Goal: Check status: Check status

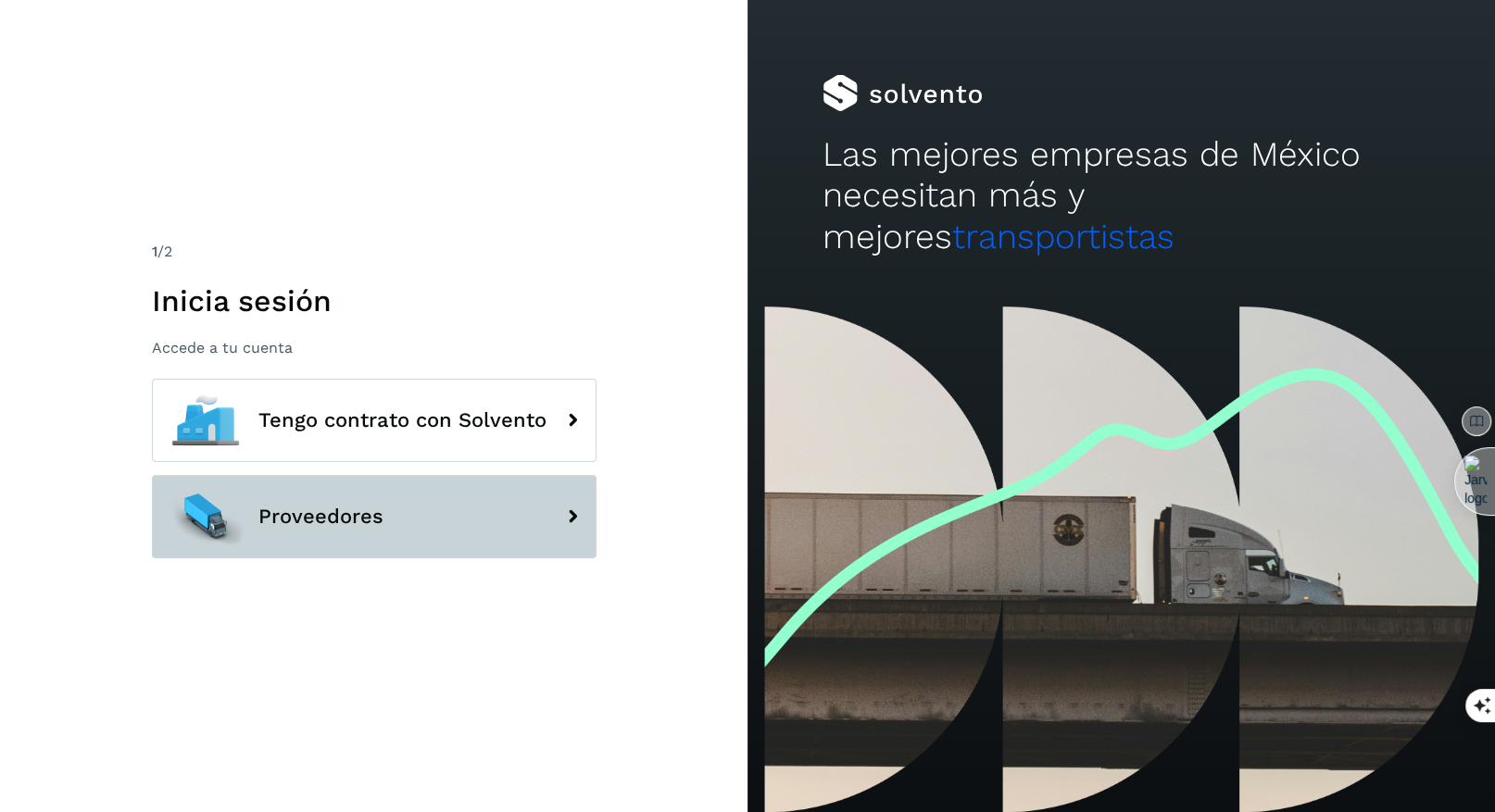
click at [332, 528] on span "Proveedores" at bounding box center [320, 516] width 125 height 23
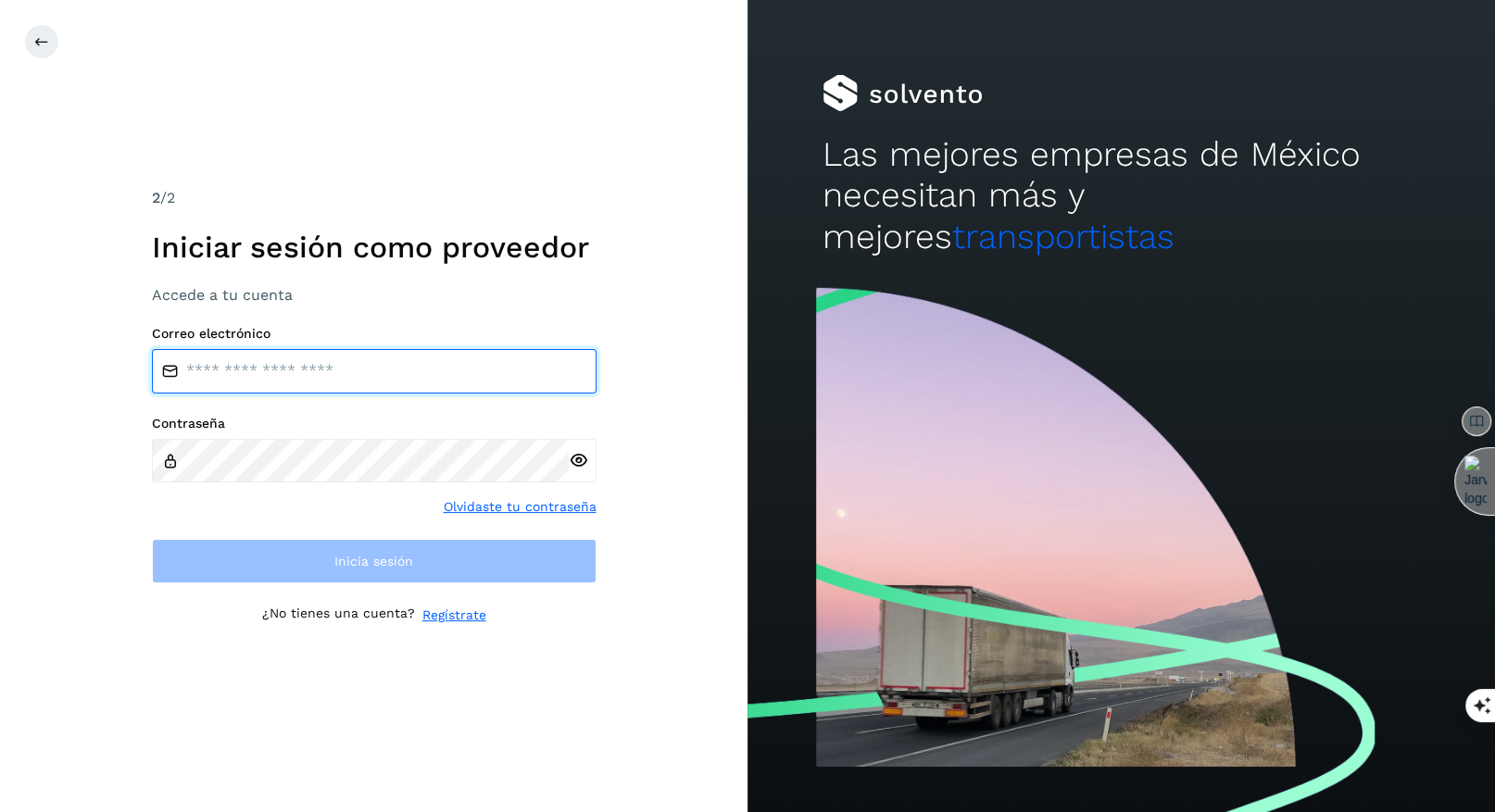
click at [264, 377] on input "email" at bounding box center [374, 371] width 444 height 44
paste input "**********"
click at [441, 370] on input "**********" at bounding box center [374, 371] width 444 height 44
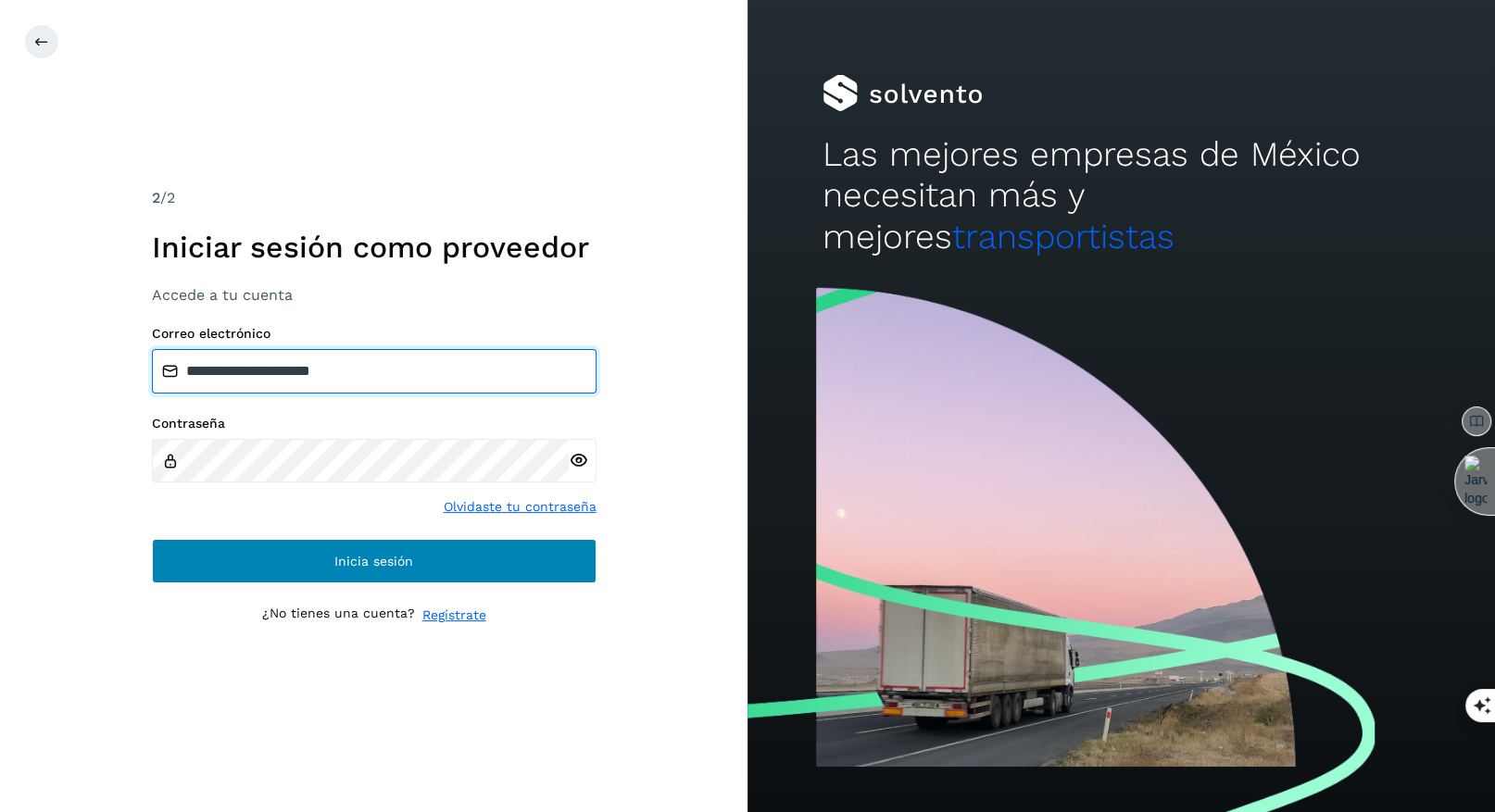
type input "**********"
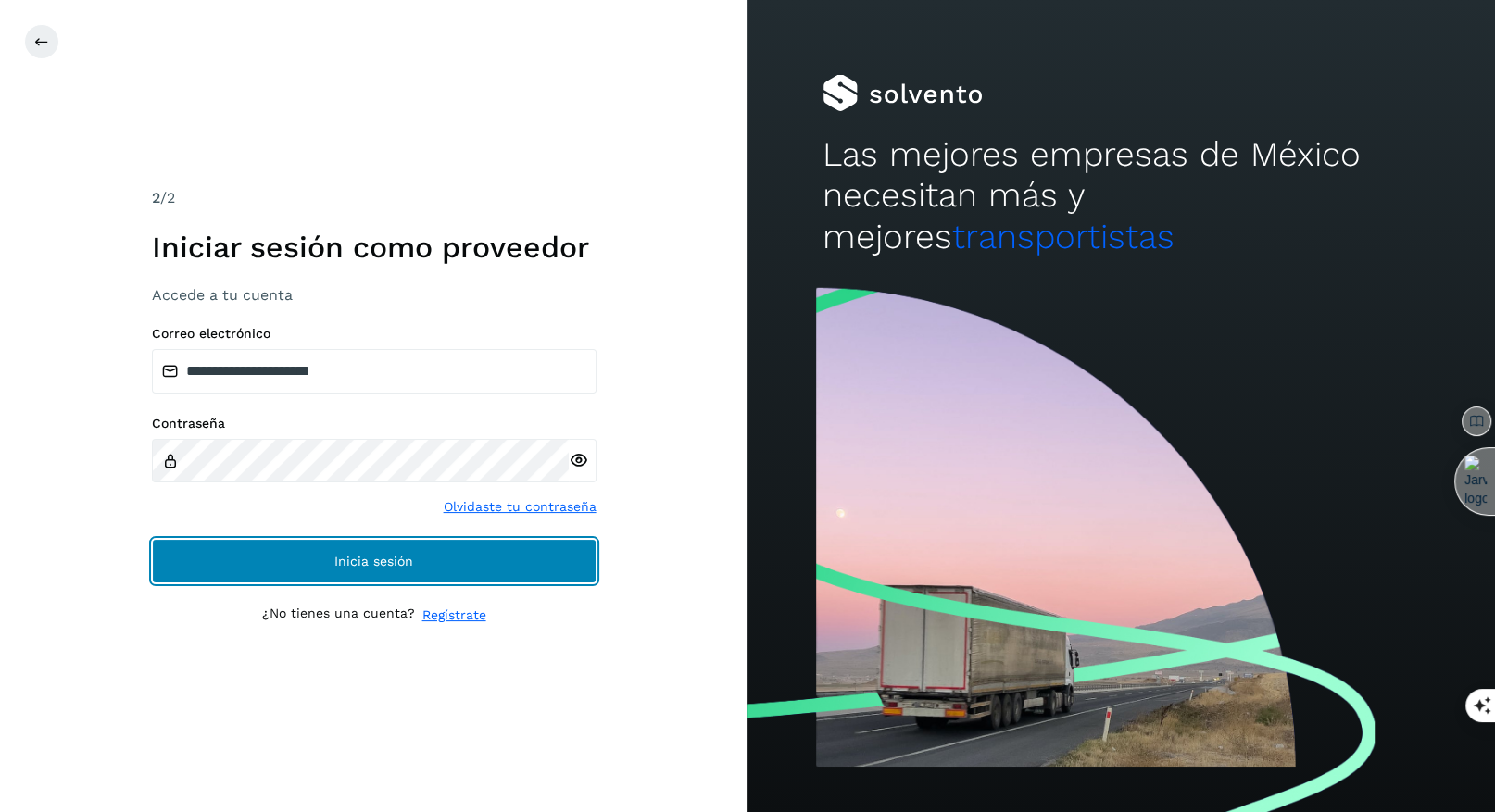
click at [417, 547] on button "Inicia sesión" at bounding box center [374, 561] width 444 height 44
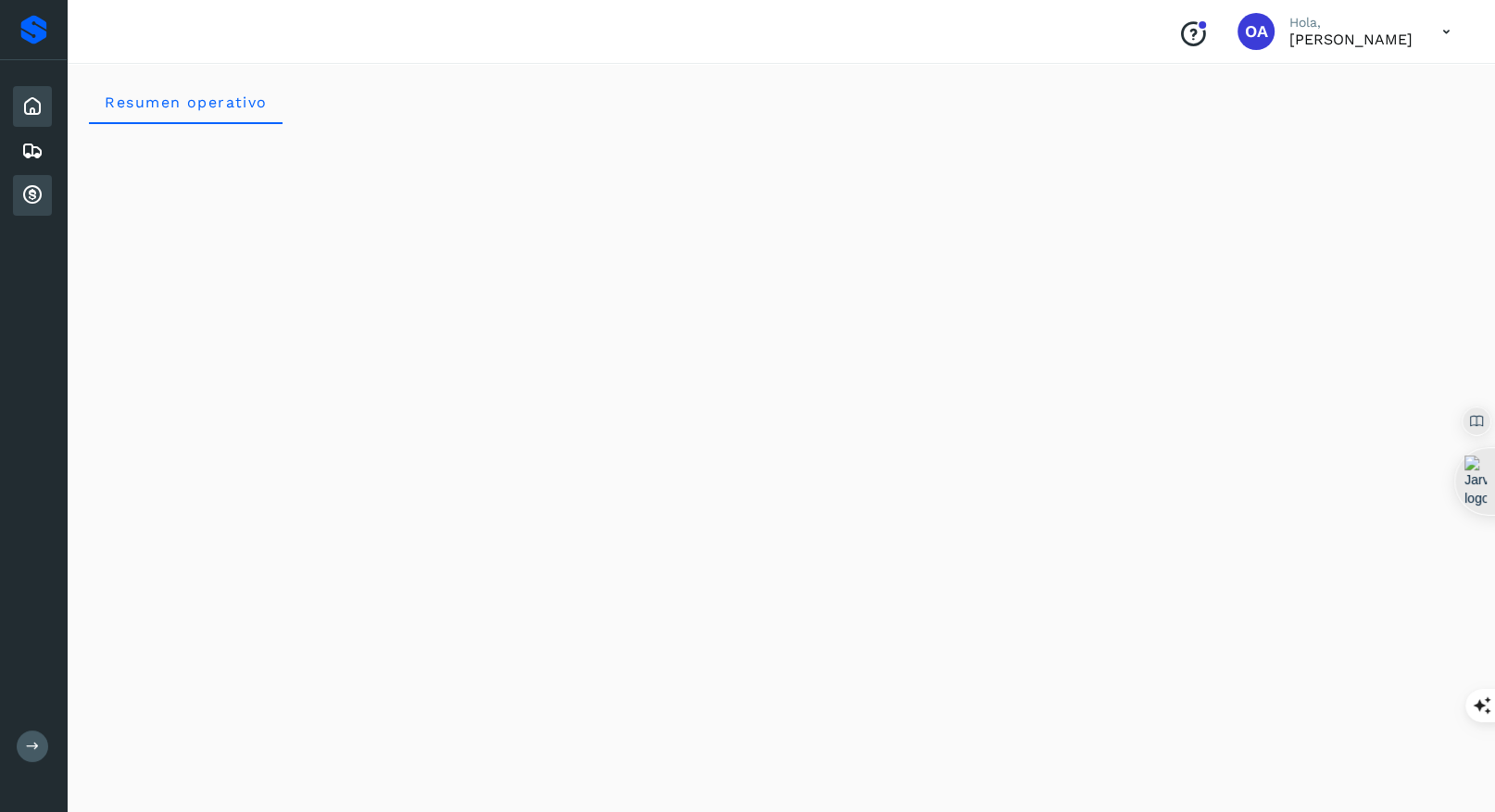
click at [44, 196] on div "Cuentas por cobrar" at bounding box center [32, 195] width 38 height 40
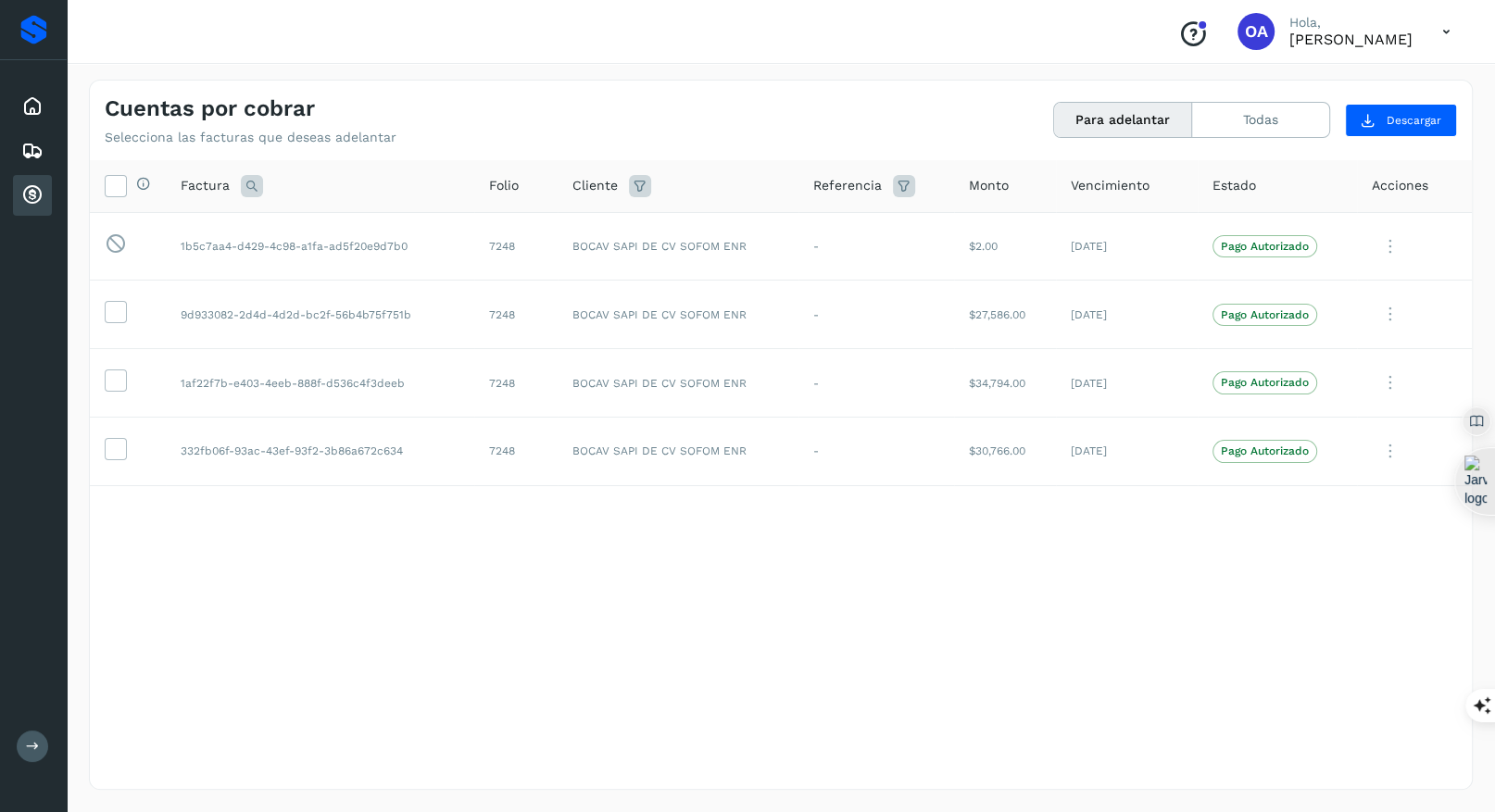
click at [19, 172] on div "Inicio Embarques Cuentas por cobrar" at bounding box center [34, 151] width 67 height 181
click at [34, 163] on div "Embarques" at bounding box center [32, 151] width 38 height 40
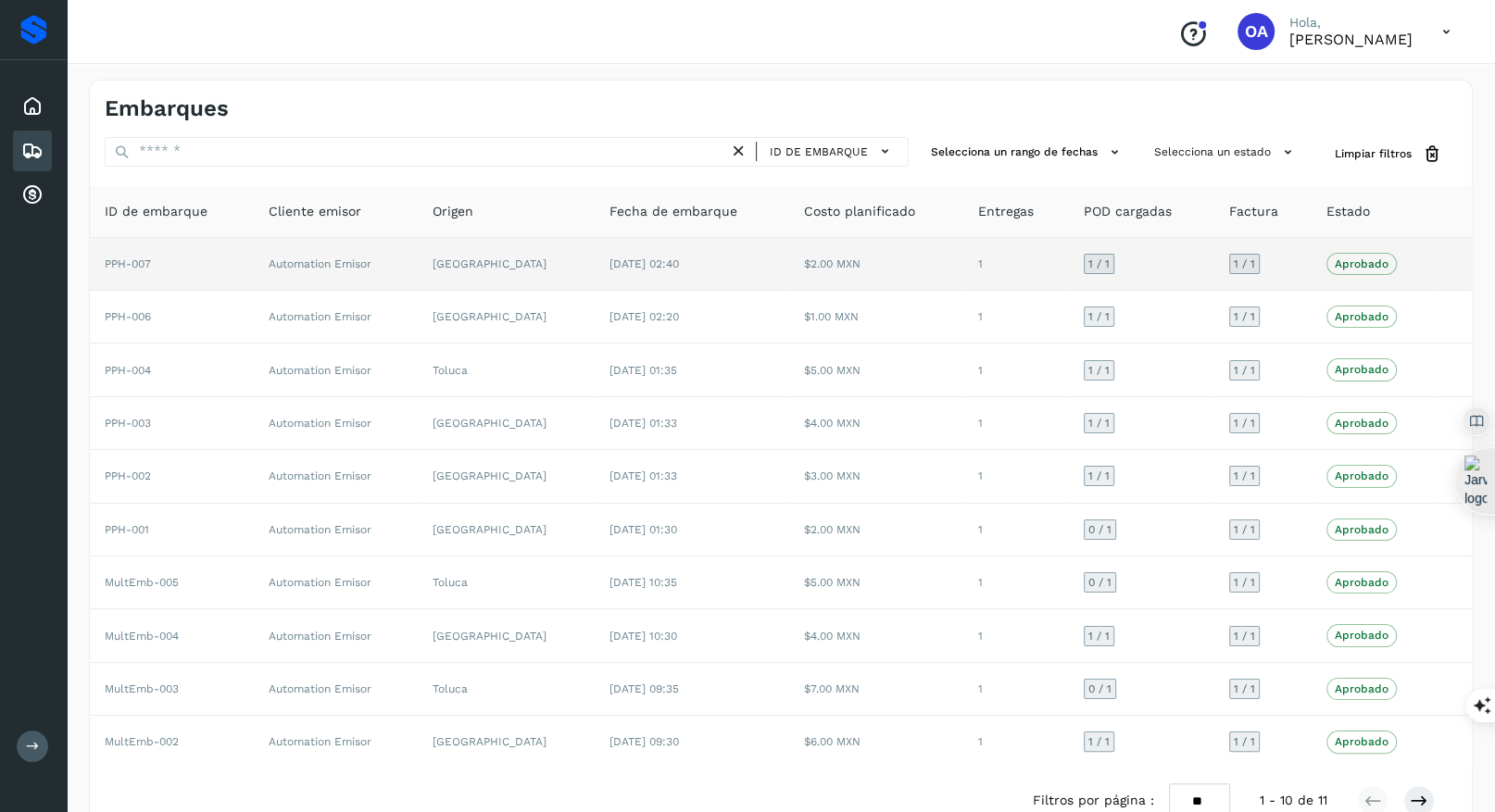
click at [639, 241] on td "[DATE] 02:40" at bounding box center [691, 265] width 194 height 53
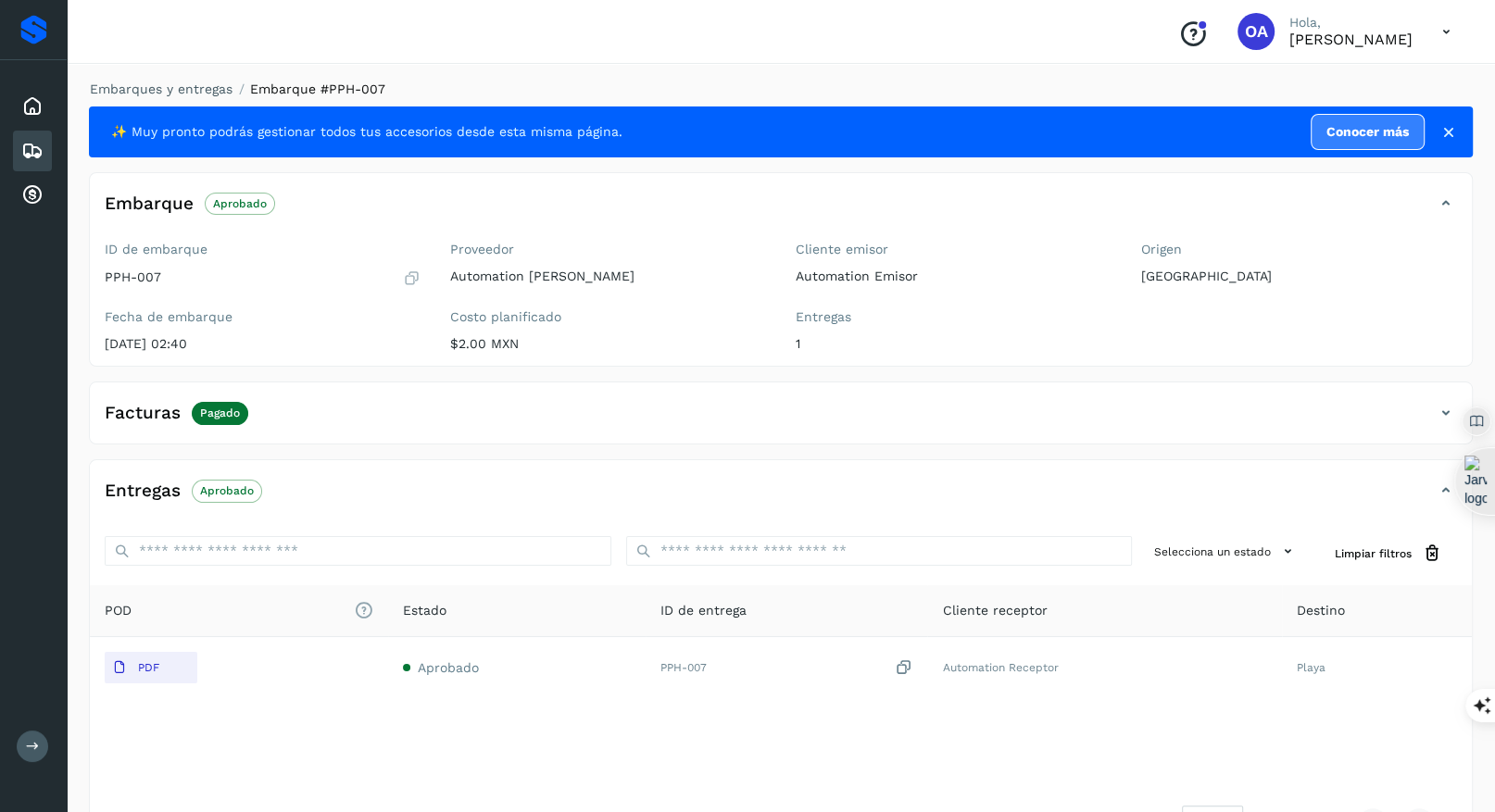
click at [27, 146] on icon at bounding box center [33, 151] width 23 height 23
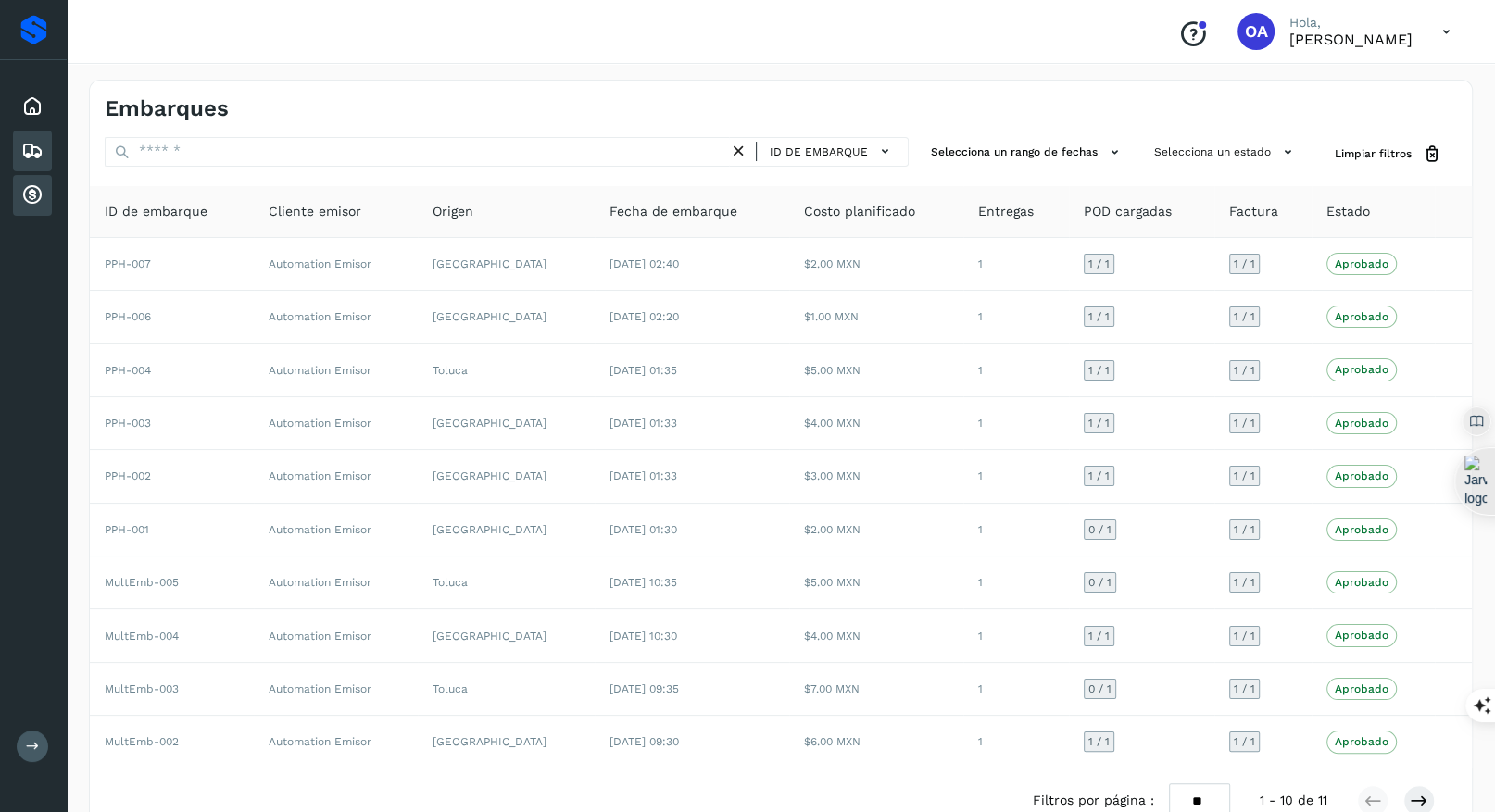
click at [37, 193] on icon at bounding box center [33, 195] width 23 height 23
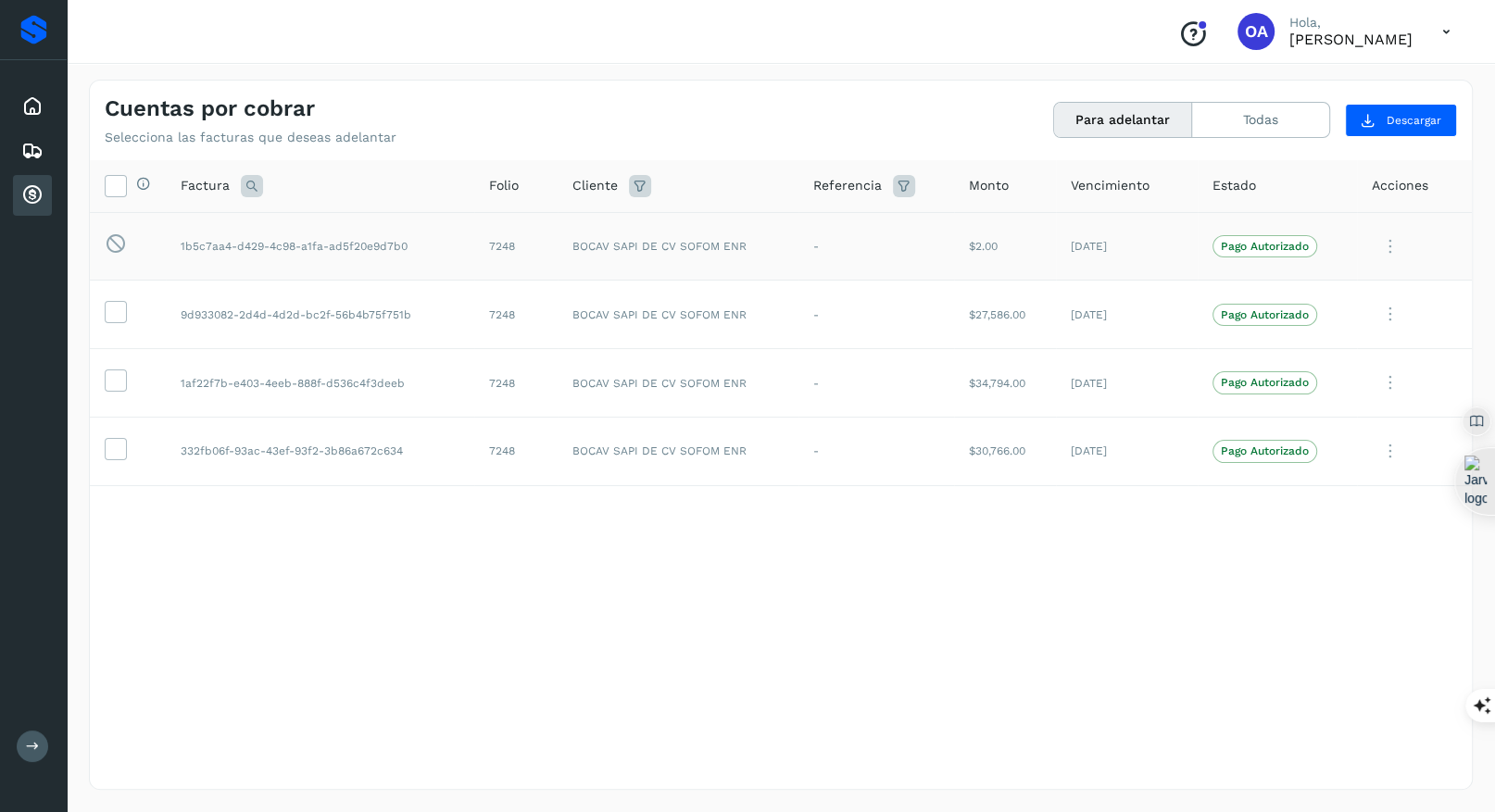
click at [1033, 273] on td "$2.00" at bounding box center [1004, 246] width 102 height 69
click at [1388, 249] on icon at bounding box center [1391, 246] width 37 height 38
click at [1311, 291] on button "Ver Detalle" at bounding box center [1346, 291] width 221 height 36
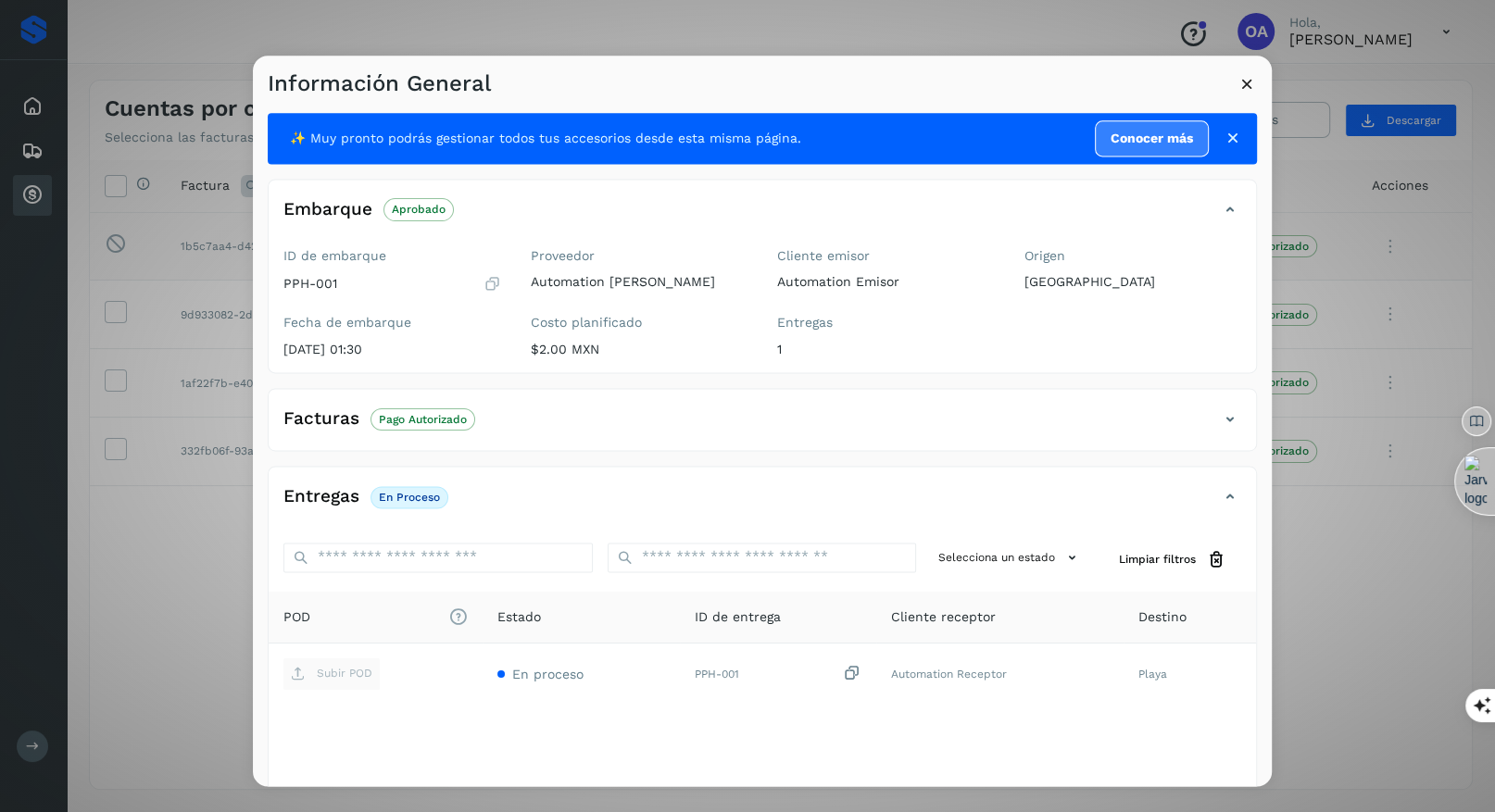
click at [1249, 82] on icon at bounding box center [1248, 84] width 20 height 20
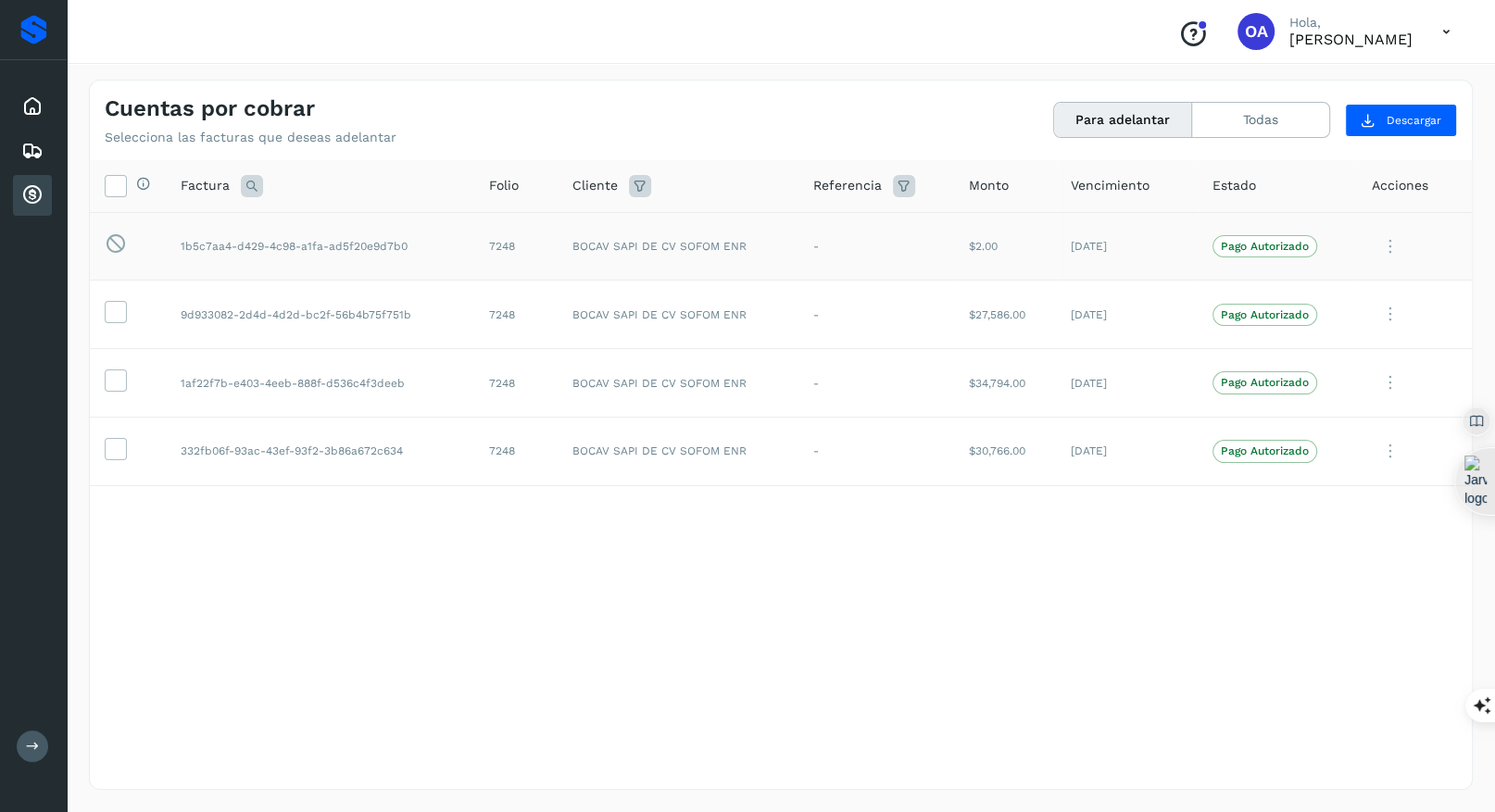
click at [1372, 246] on icon at bounding box center [1391, 246] width 37 height 38
click at [848, 557] on div at bounding box center [747, 406] width 1495 height 812
click at [38, 156] on icon at bounding box center [33, 151] width 23 height 23
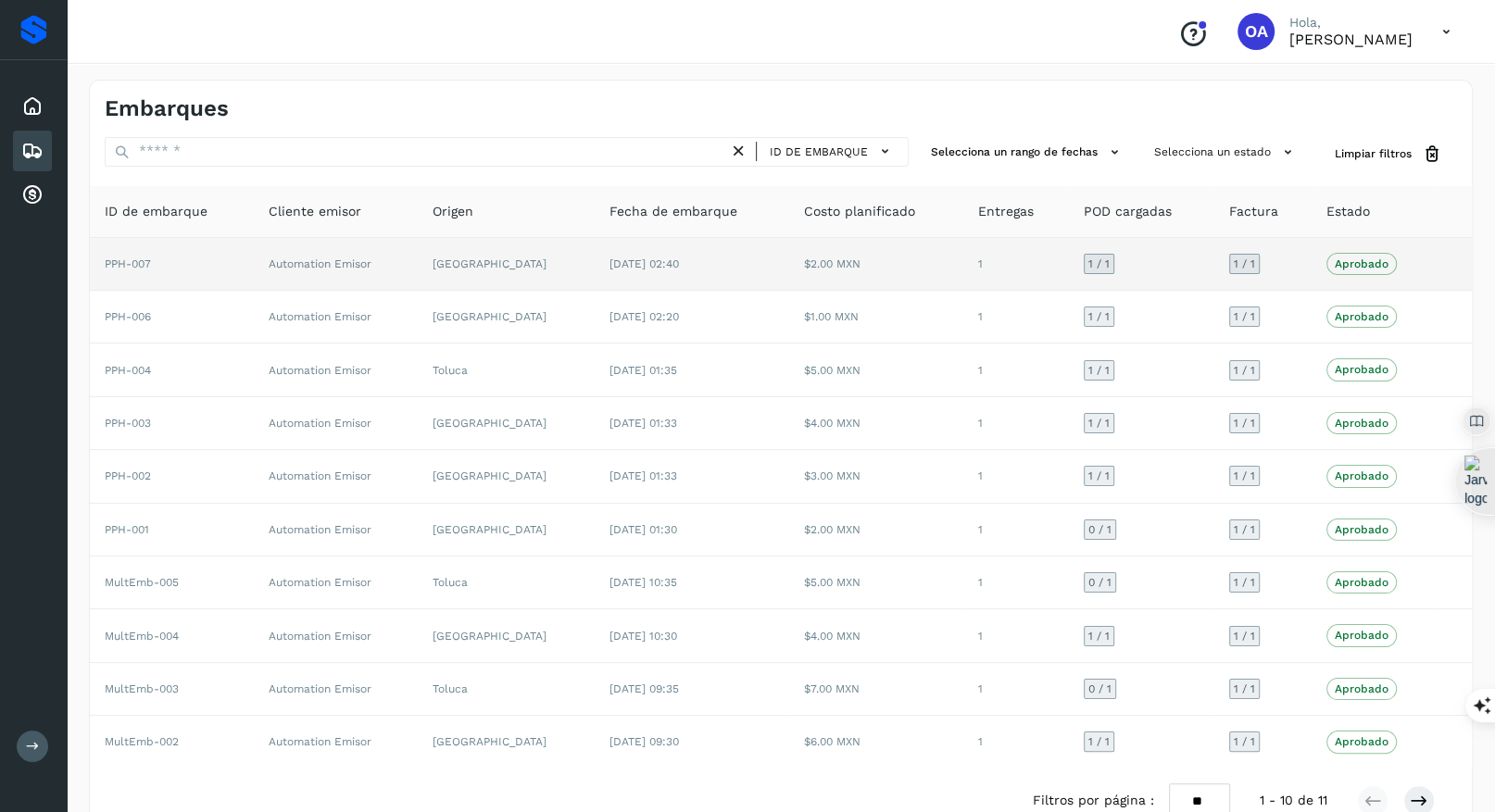
click at [467, 255] on td "[GEOGRAPHIC_DATA]" at bounding box center [507, 265] width 177 height 53
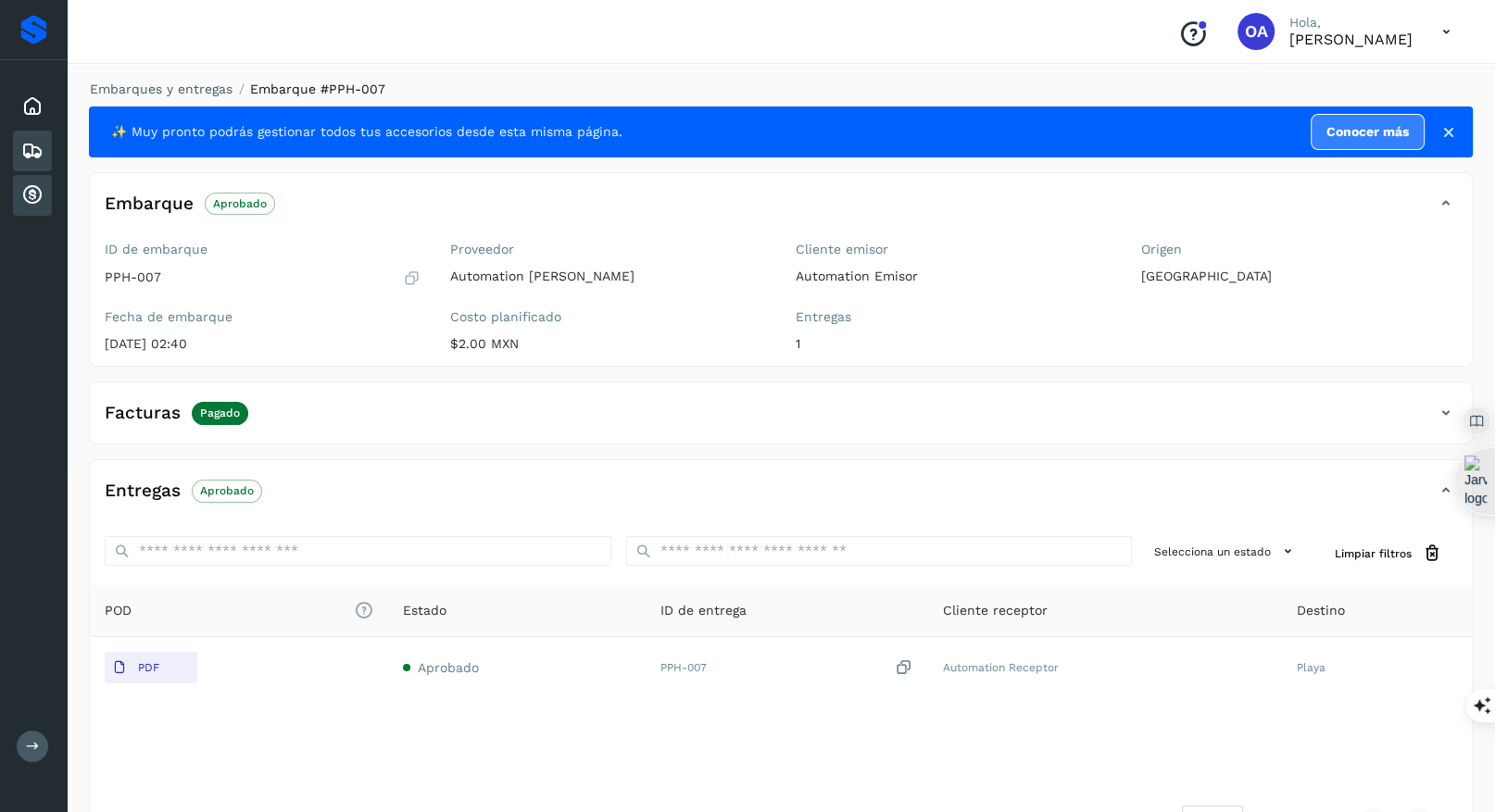
click at [39, 188] on icon at bounding box center [33, 195] width 23 height 23
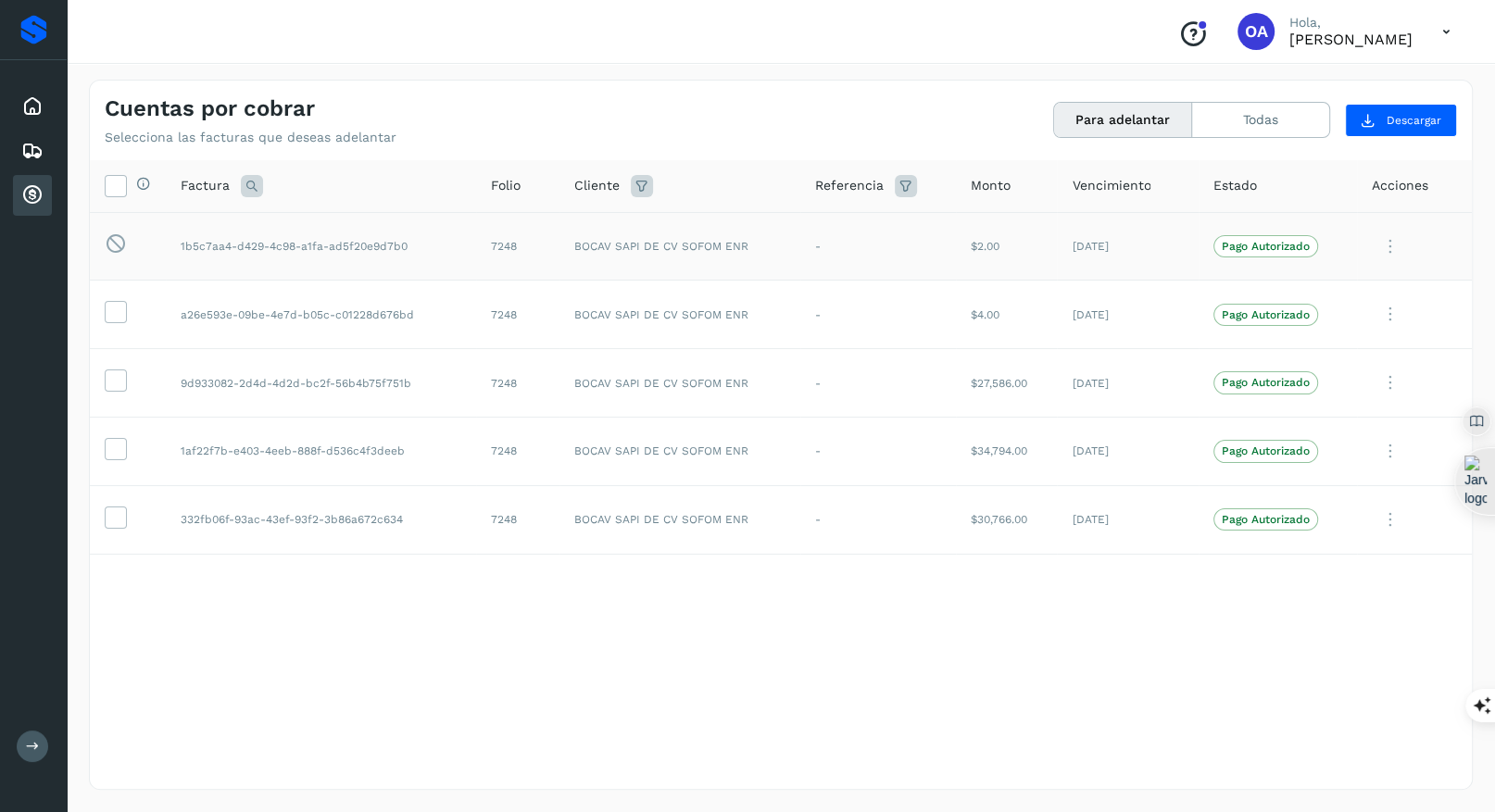
click at [1388, 244] on icon at bounding box center [1391, 246] width 37 height 38
click at [785, 706] on div at bounding box center [747, 406] width 1495 height 812
click at [1396, 322] on icon at bounding box center [1391, 314] width 37 height 38
click at [1220, 735] on div at bounding box center [747, 406] width 1495 height 812
click at [1380, 514] on icon at bounding box center [1391, 520] width 37 height 38
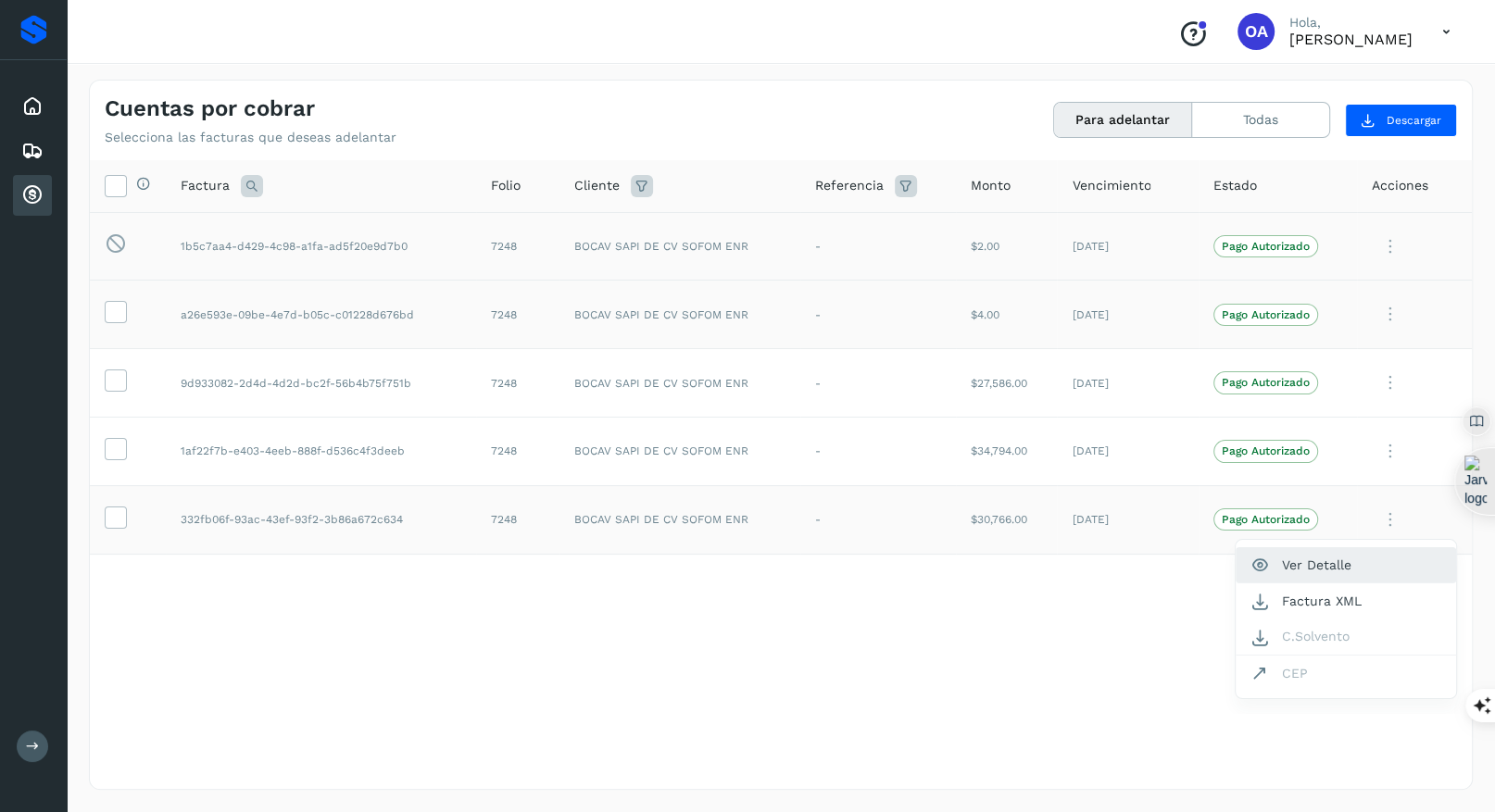
click at [1286, 568] on button "Ver Detalle" at bounding box center [1346, 566] width 221 height 36
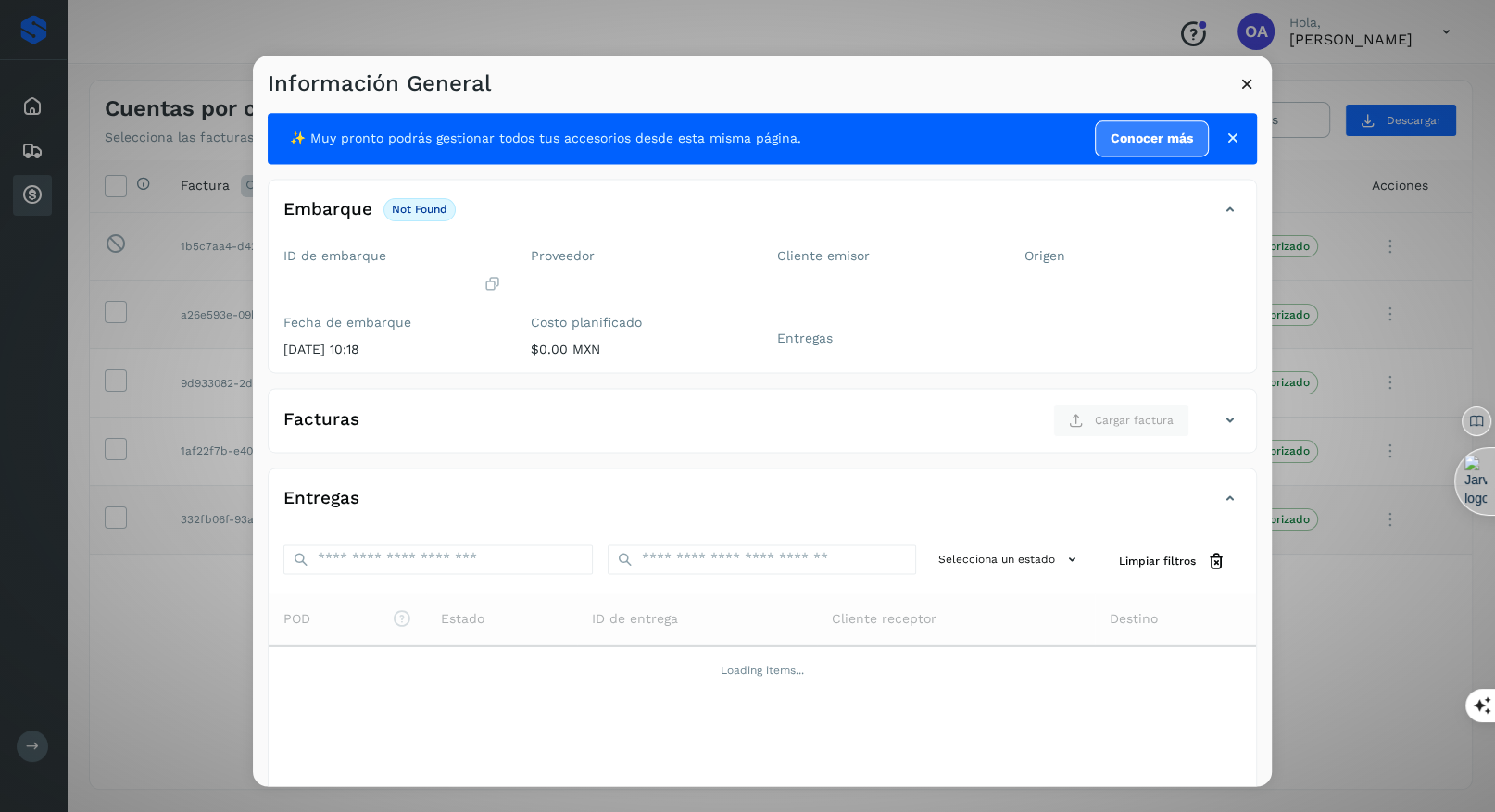
click at [1254, 73] on div "Información General" at bounding box center [763, 76] width 1019 height 42
click at [1238, 91] on icon at bounding box center [1248, 84] width 20 height 20
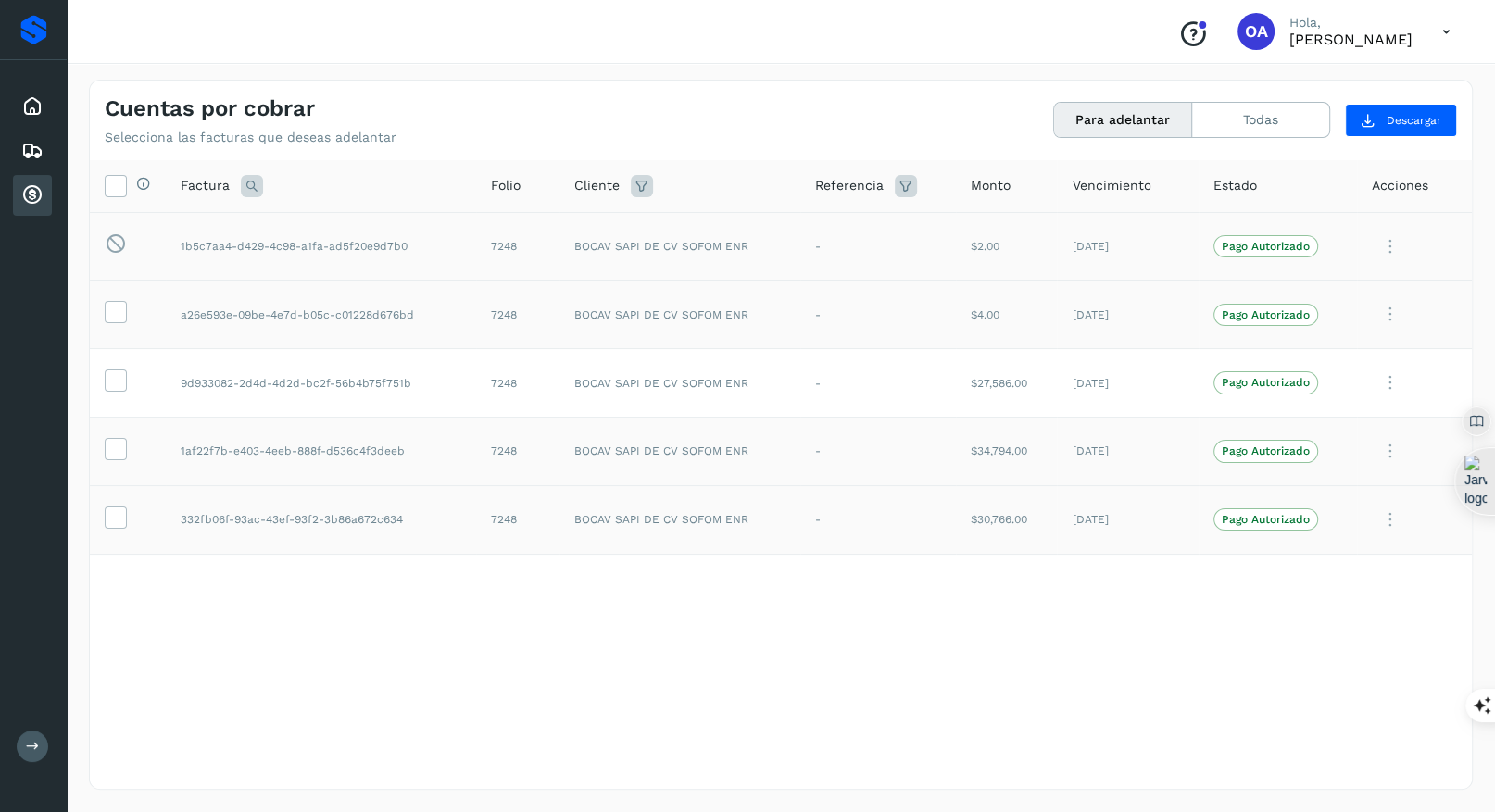
click at [1391, 448] on icon at bounding box center [1391, 451] width 37 height 38
click at [1311, 495] on button "Ver Detalle" at bounding box center [1346, 497] width 221 height 36
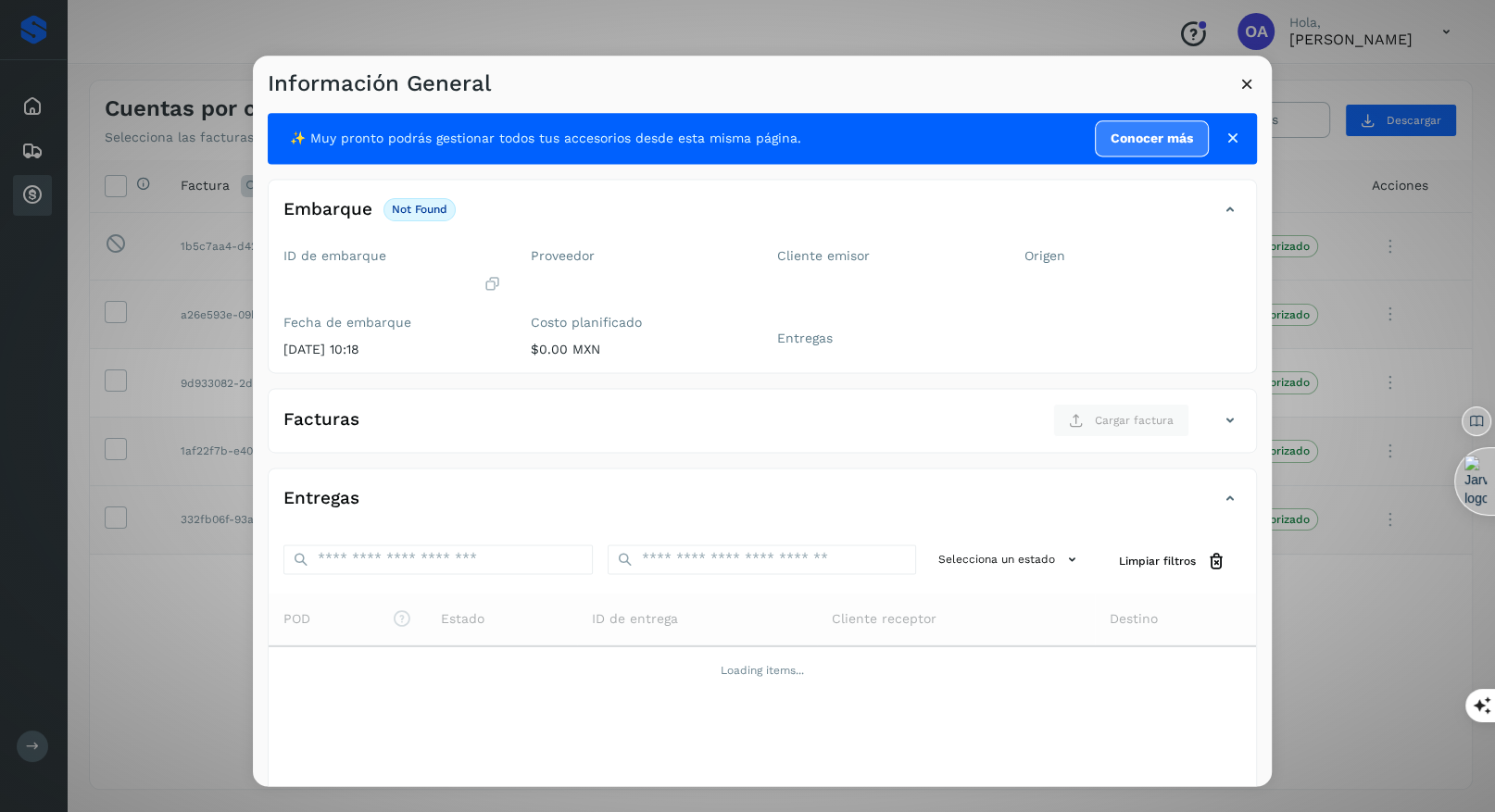
click at [1249, 93] on icon at bounding box center [1248, 84] width 20 height 20
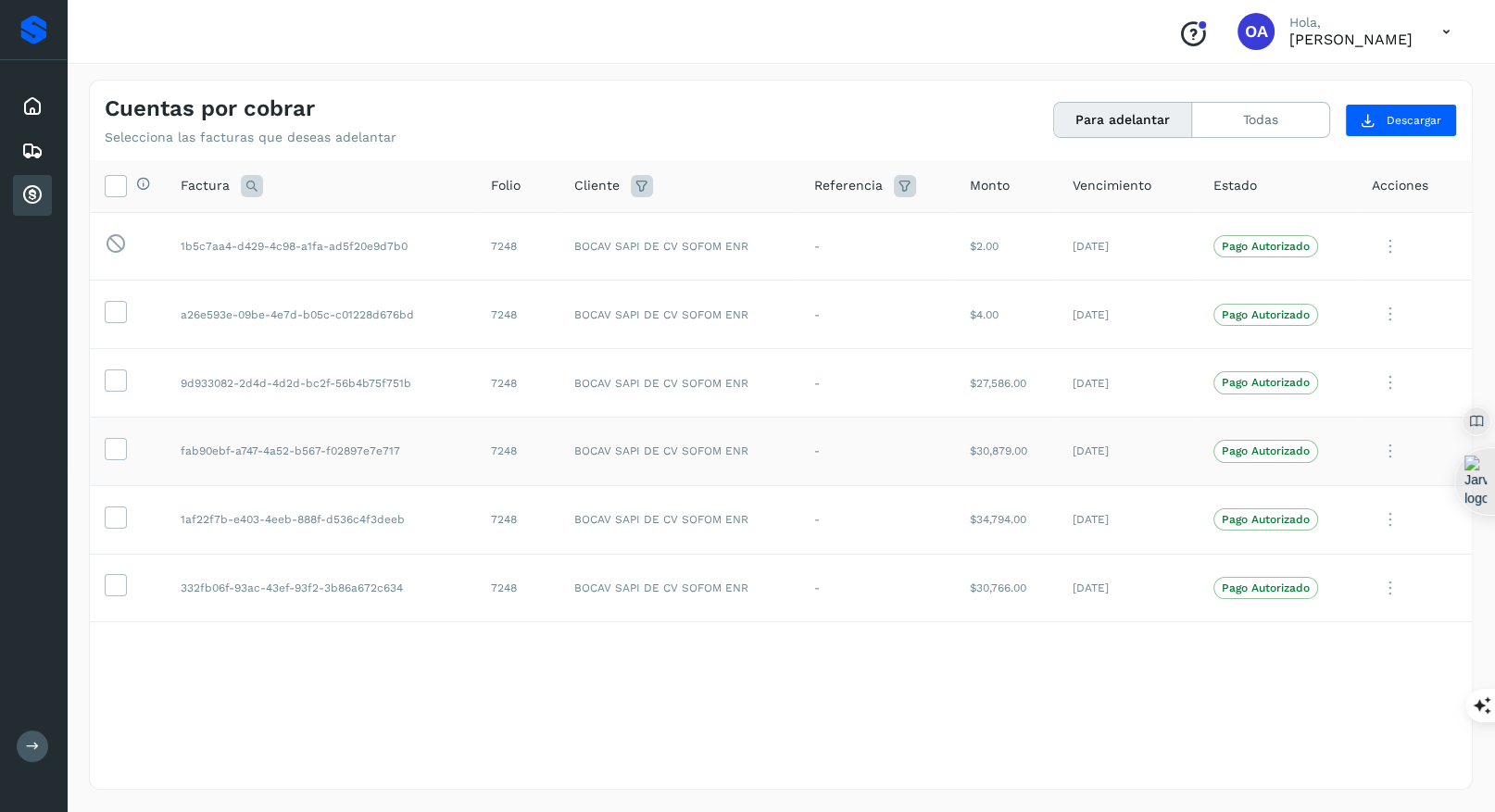
click at [1381, 448] on icon at bounding box center [1391, 451] width 37 height 38
click at [1328, 492] on button "Ver Detalle" at bounding box center [1346, 497] width 221 height 36
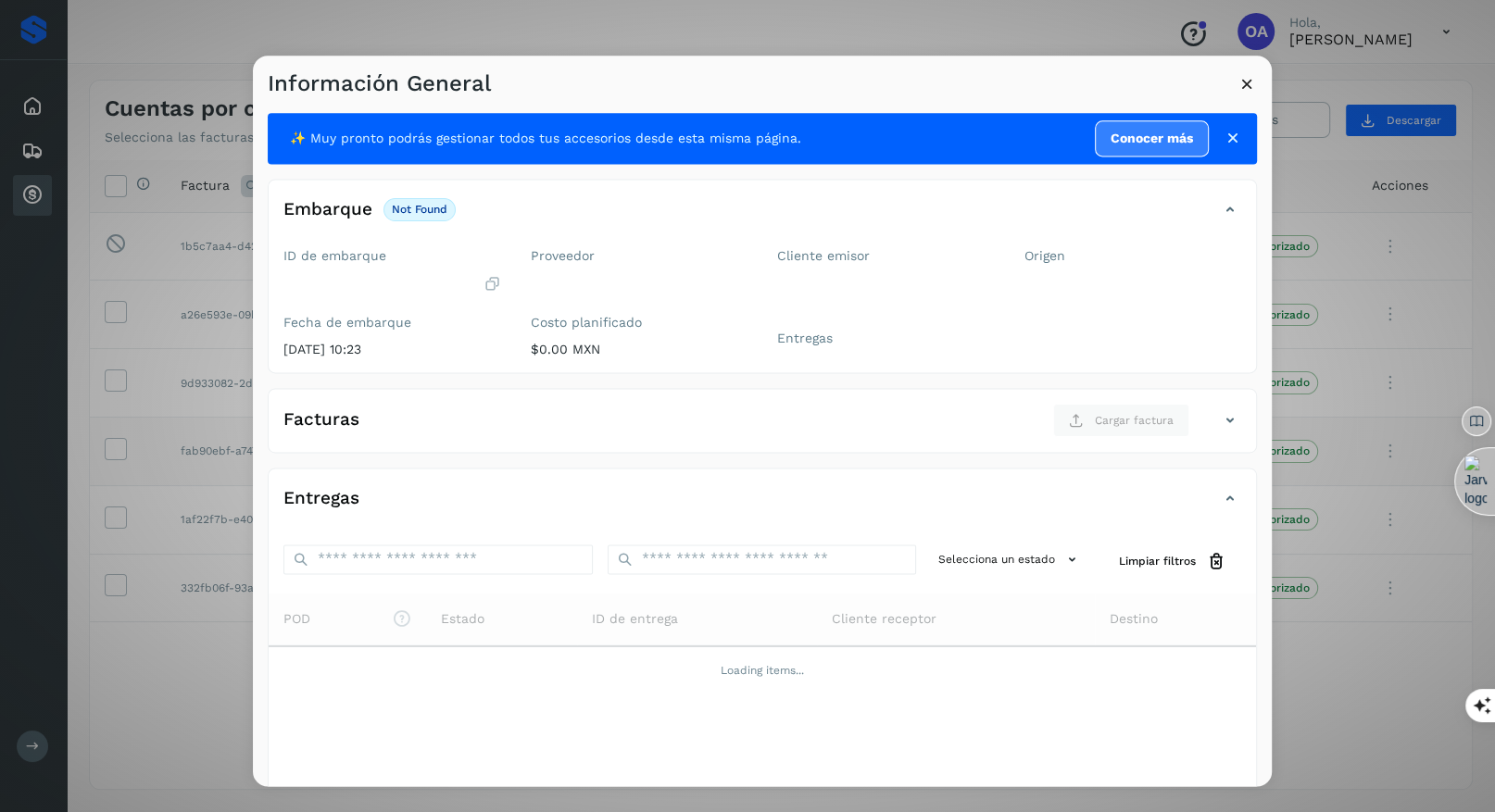
click at [1242, 79] on icon at bounding box center [1248, 84] width 20 height 20
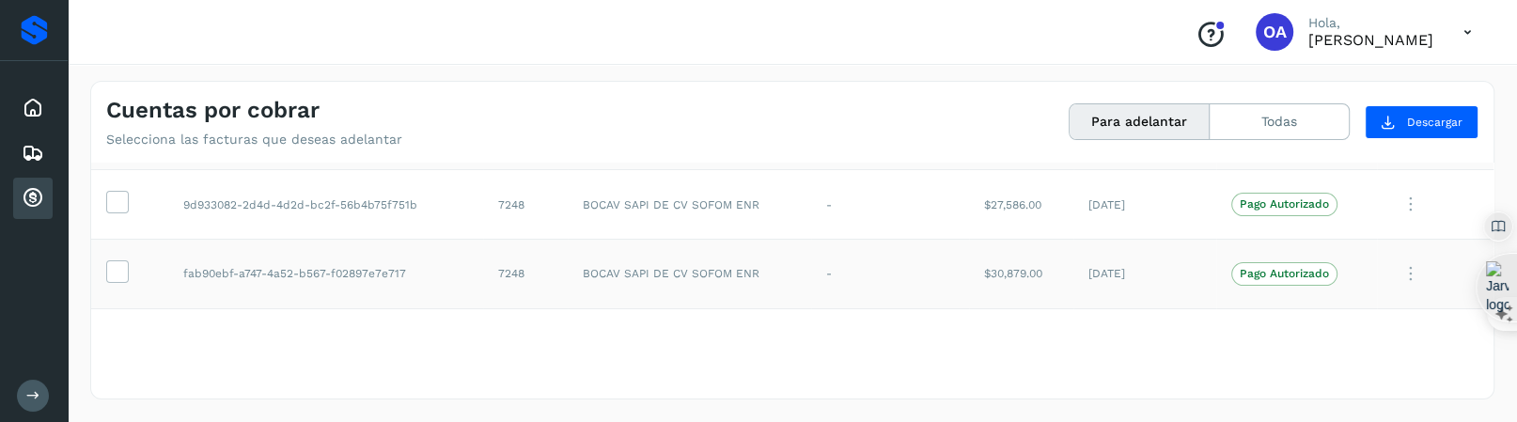
scroll to position [177, 0]
click at [1413, 274] on icon at bounding box center [1411, 281] width 38 height 39
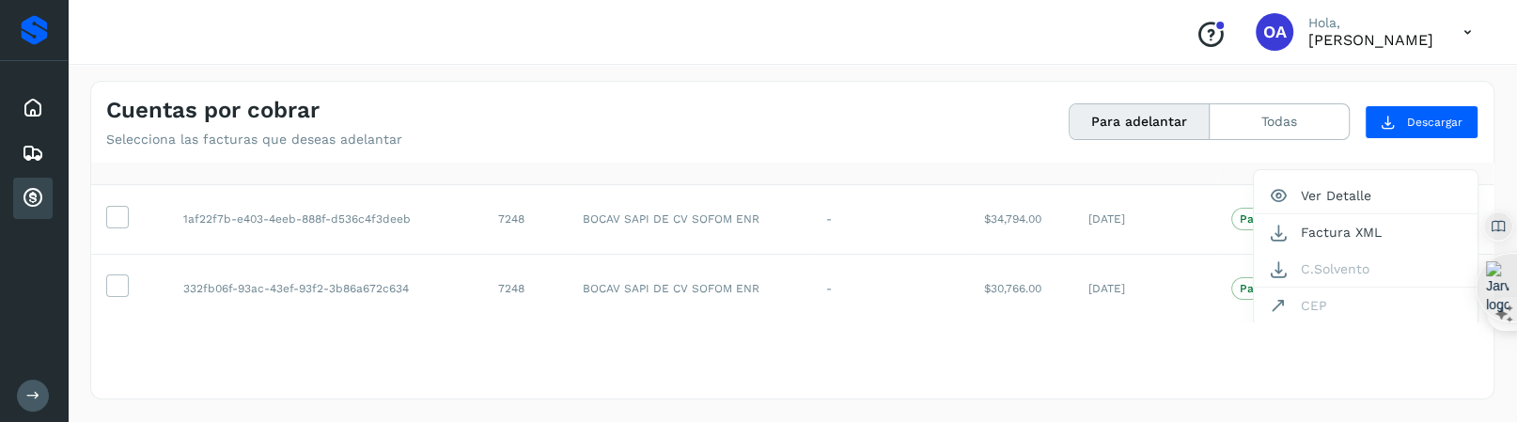
click at [1053, 258] on div at bounding box center [758, 211] width 1517 height 422
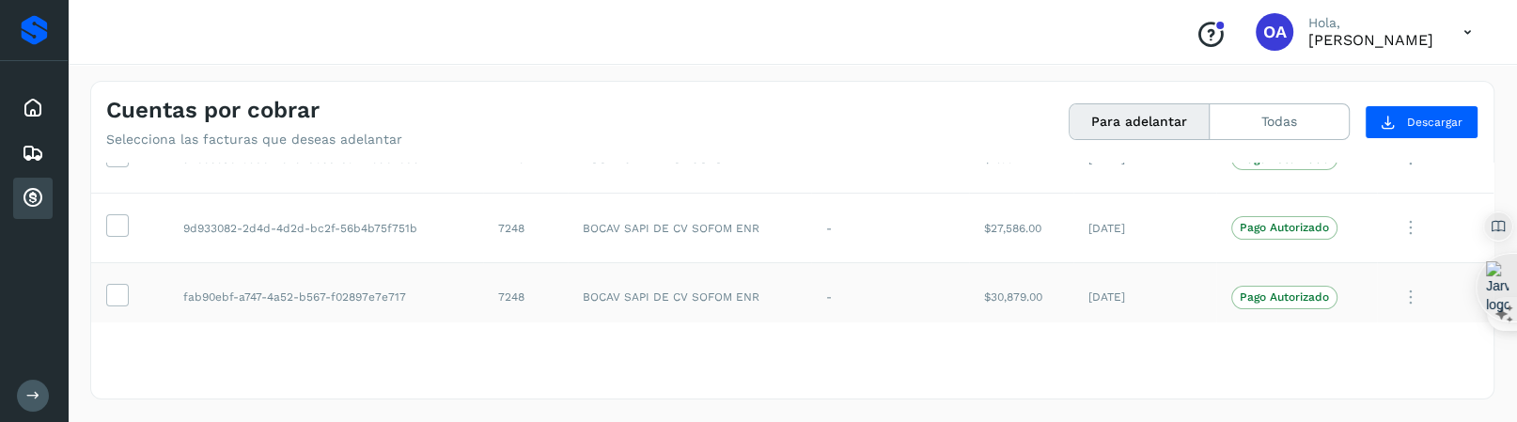
scroll to position [187, 0]
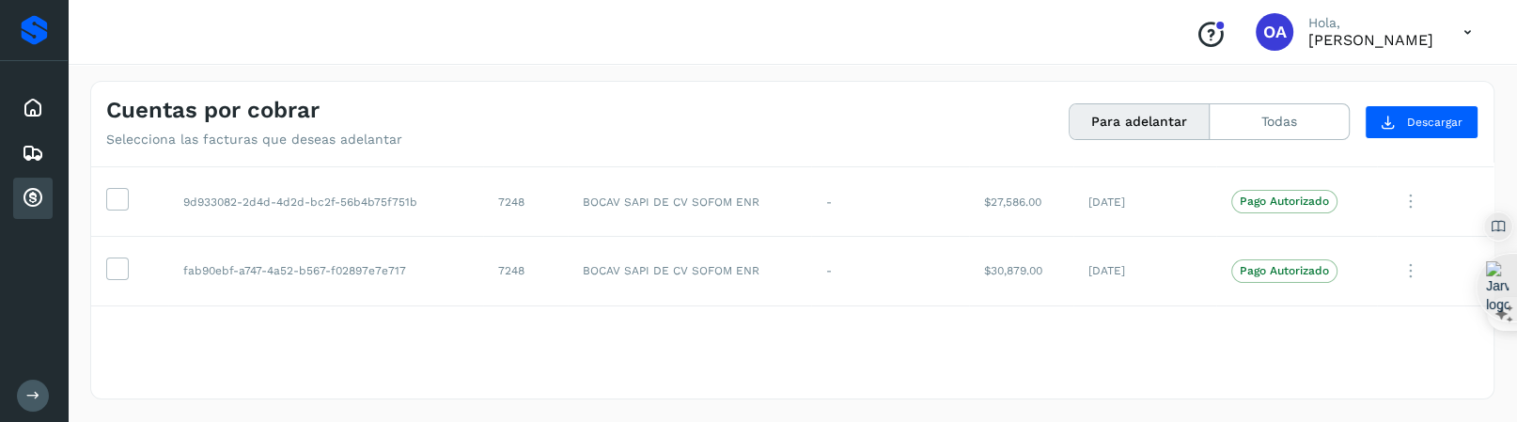
click at [1411, 269] on icon at bounding box center [1411, 271] width 38 height 39
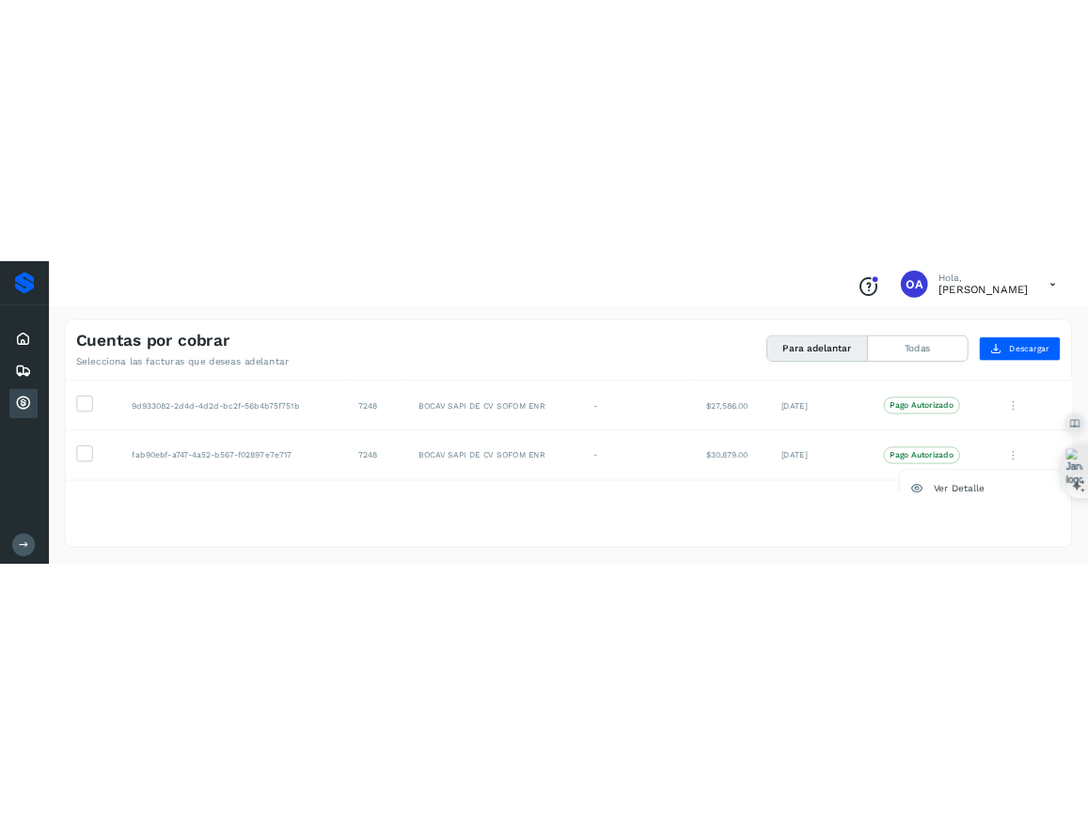
scroll to position [308, 0]
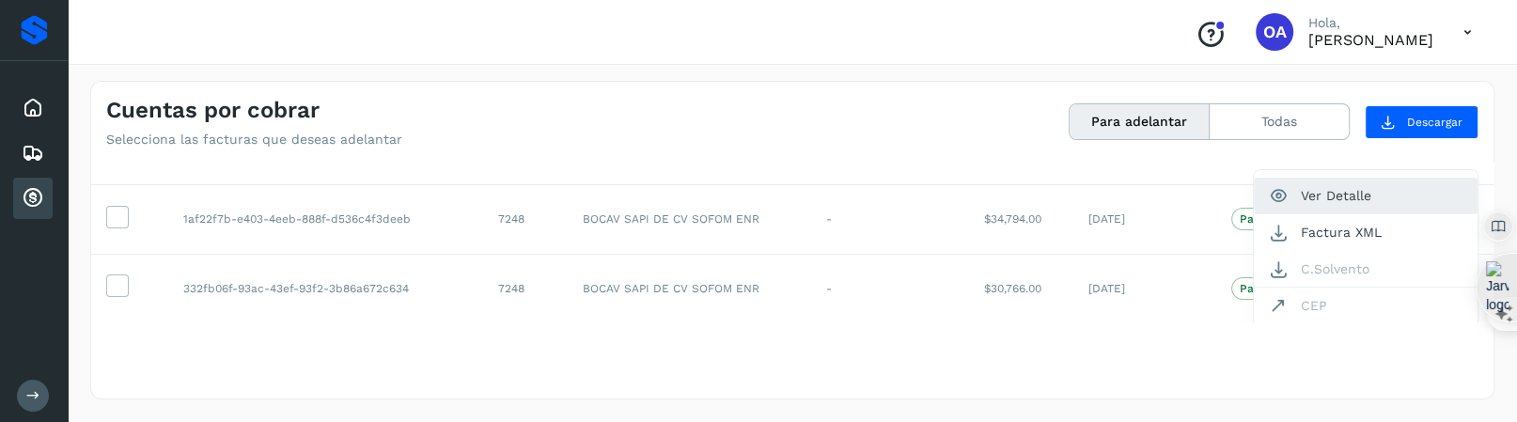
click at [1375, 195] on button "Ver Detalle" at bounding box center [1366, 196] width 224 height 37
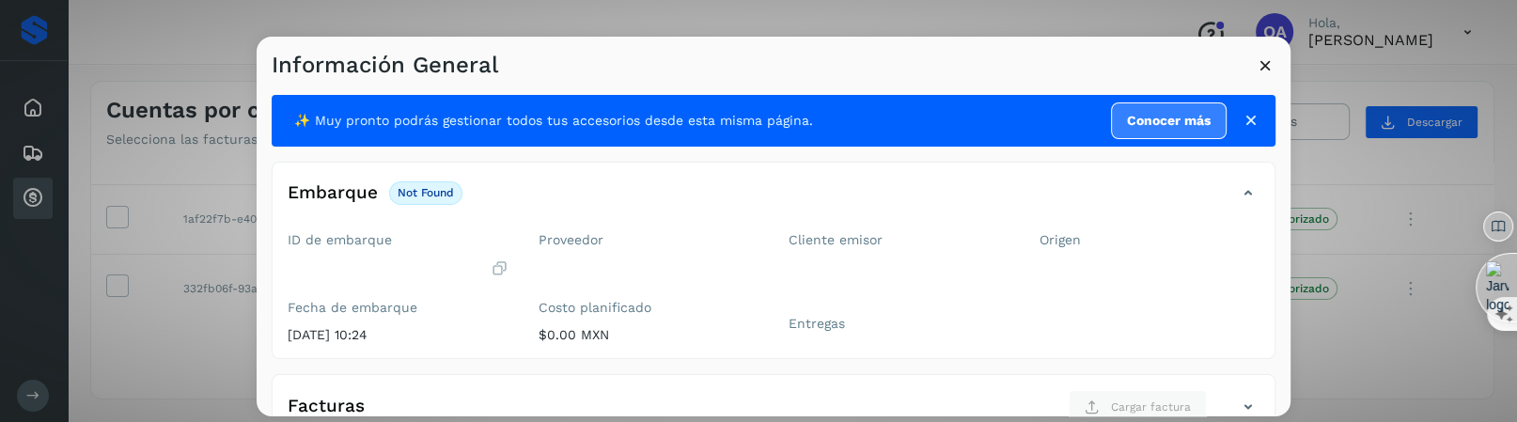
click at [1263, 66] on icon at bounding box center [1266, 65] width 20 height 20
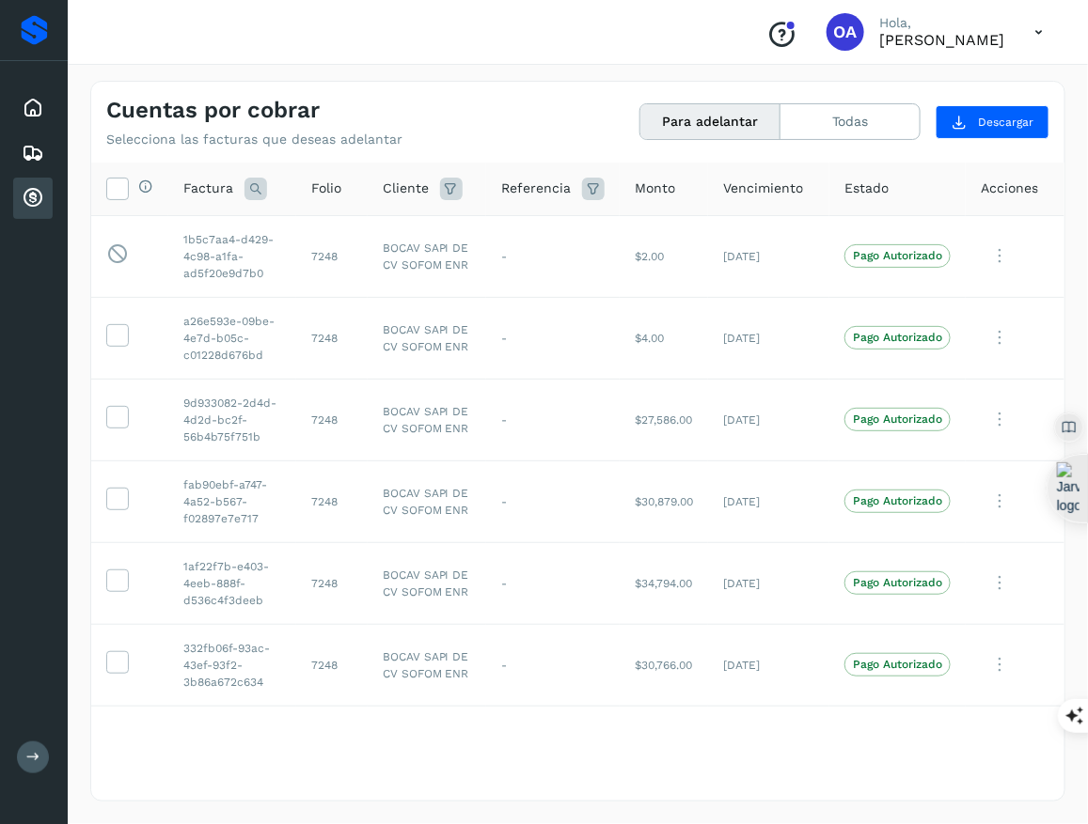
scroll to position [0, 0]
click at [1000, 501] on icon at bounding box center [999, 501] width 38 height 39
click at [949, 531] on button "Ver Detalle" at bounding box center [936, 547] width 224 height 37
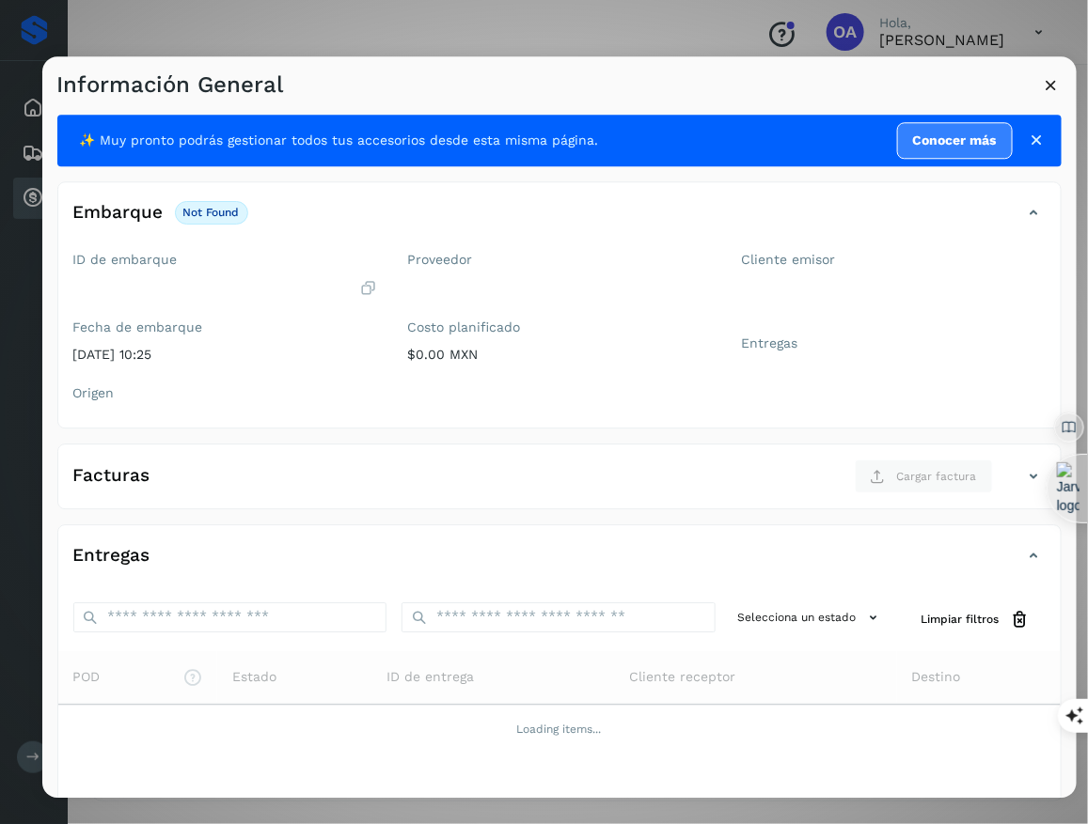
click at [1050, 83] on icon at bounding box center [1051, 85] width 20 height 20
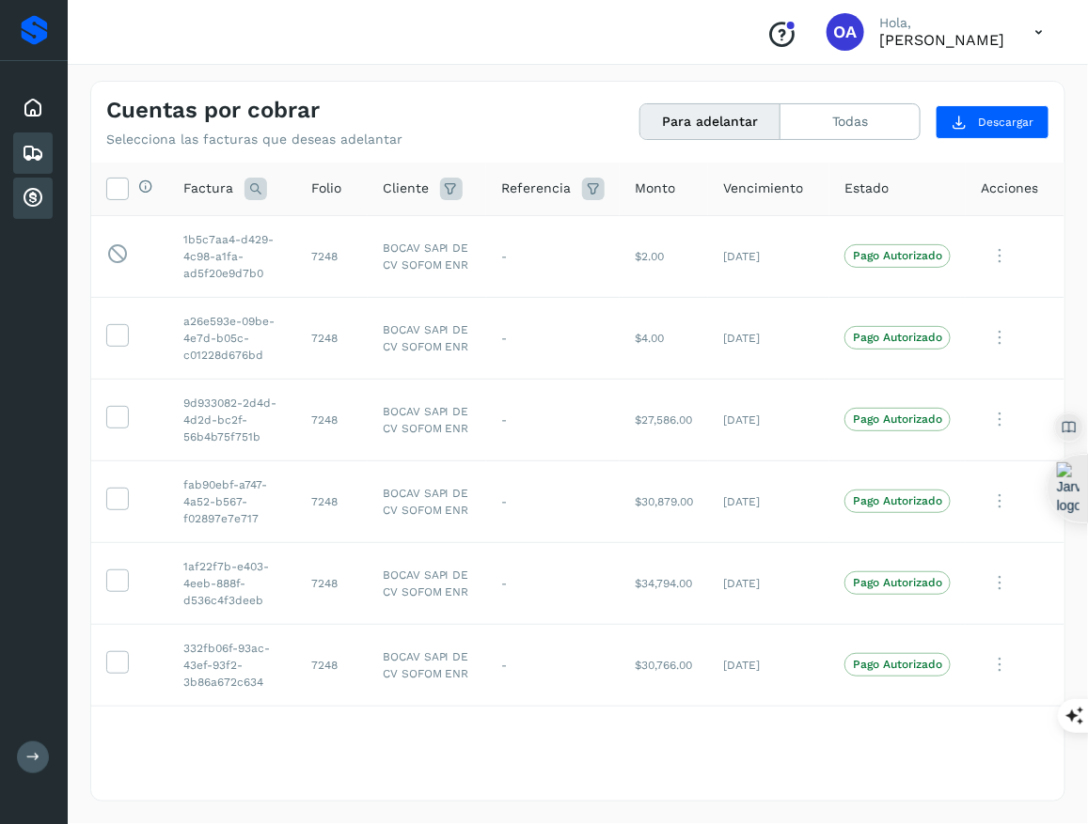
click at [41, 161] on icon at bounding box center [33, 153] width 23 height 23
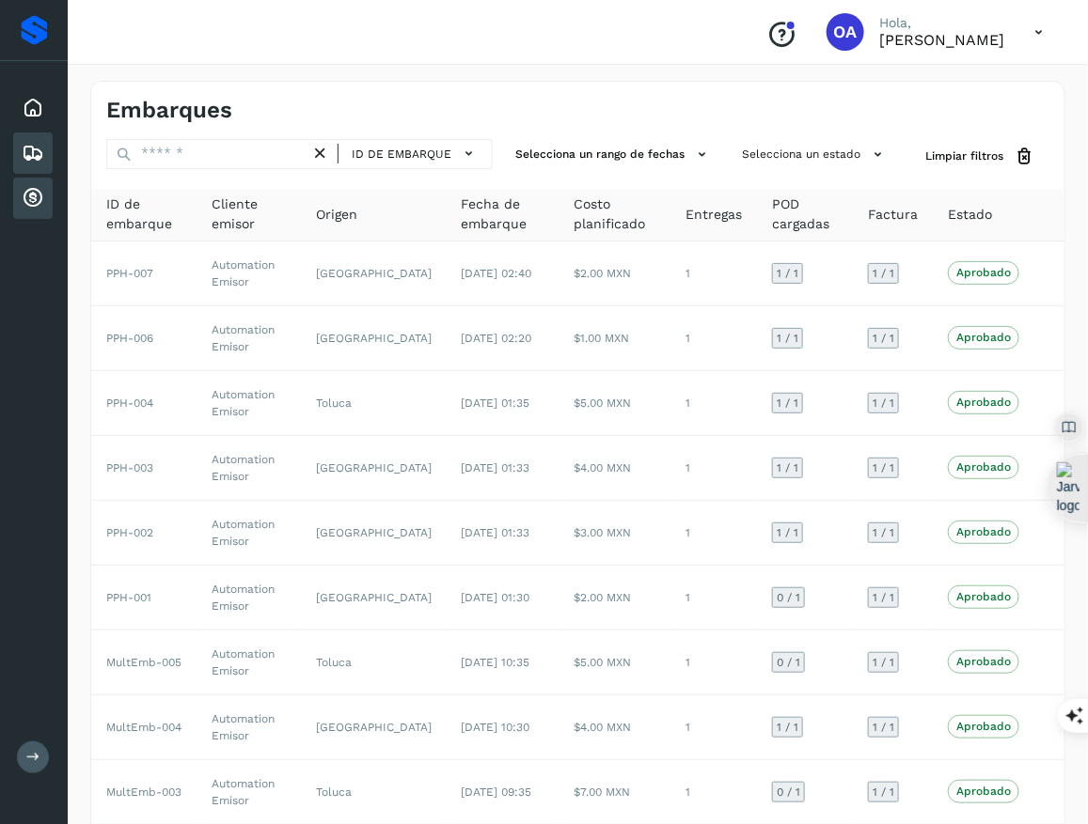
click at [36, 197] on icon at bounding box center [33, 198] width 23 height 23
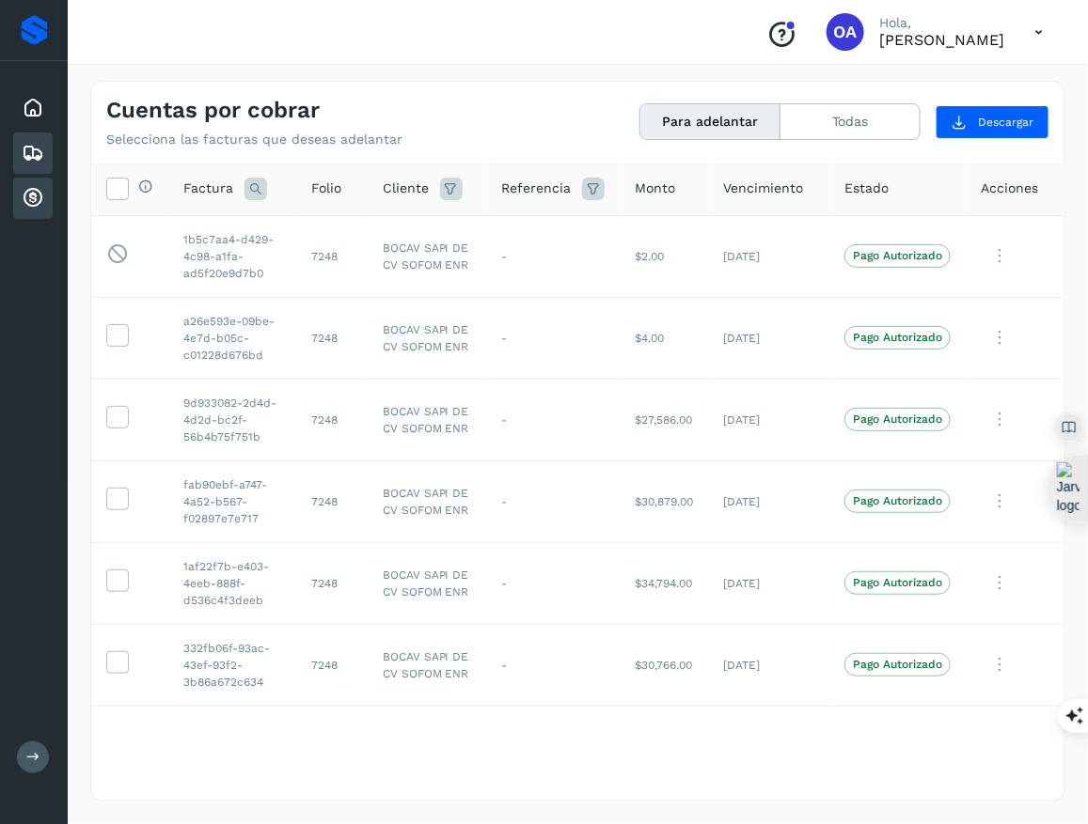
click at [48, 158] on div "Embarques" at bounding box center [32, 153] width 39 height 41
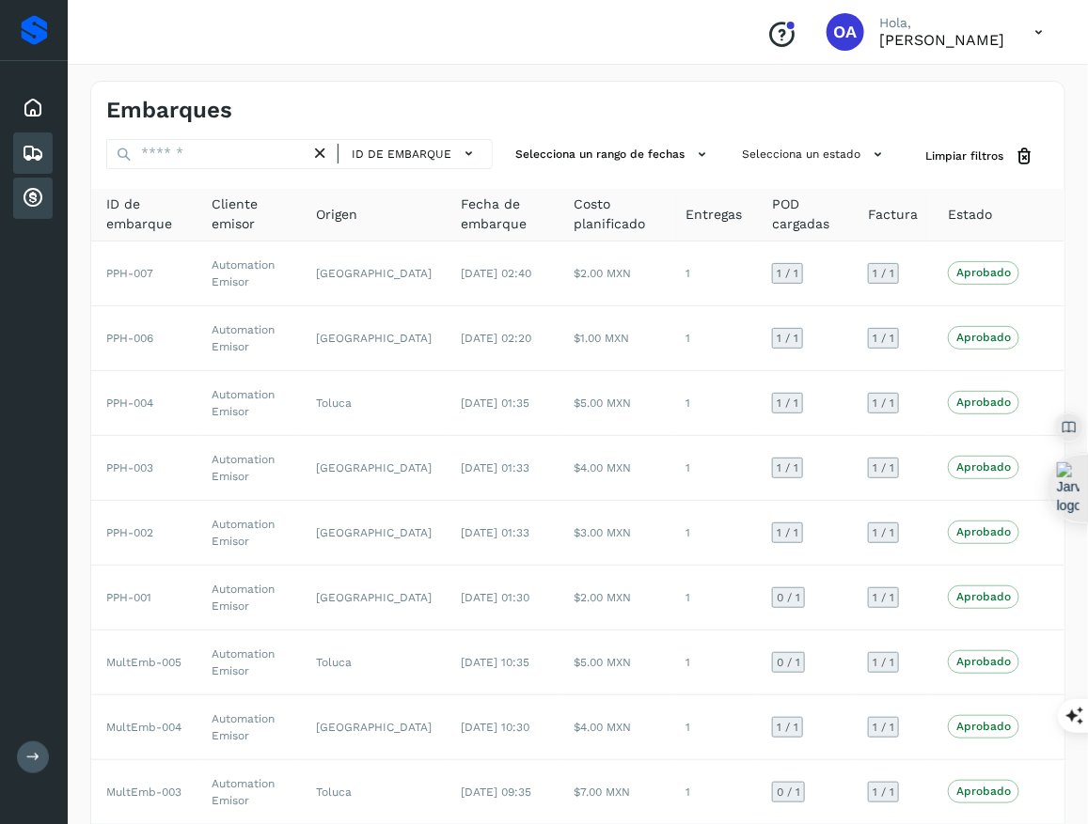
click at [37, 208] on icon at bounding box center [33, 198] width 23 height 23
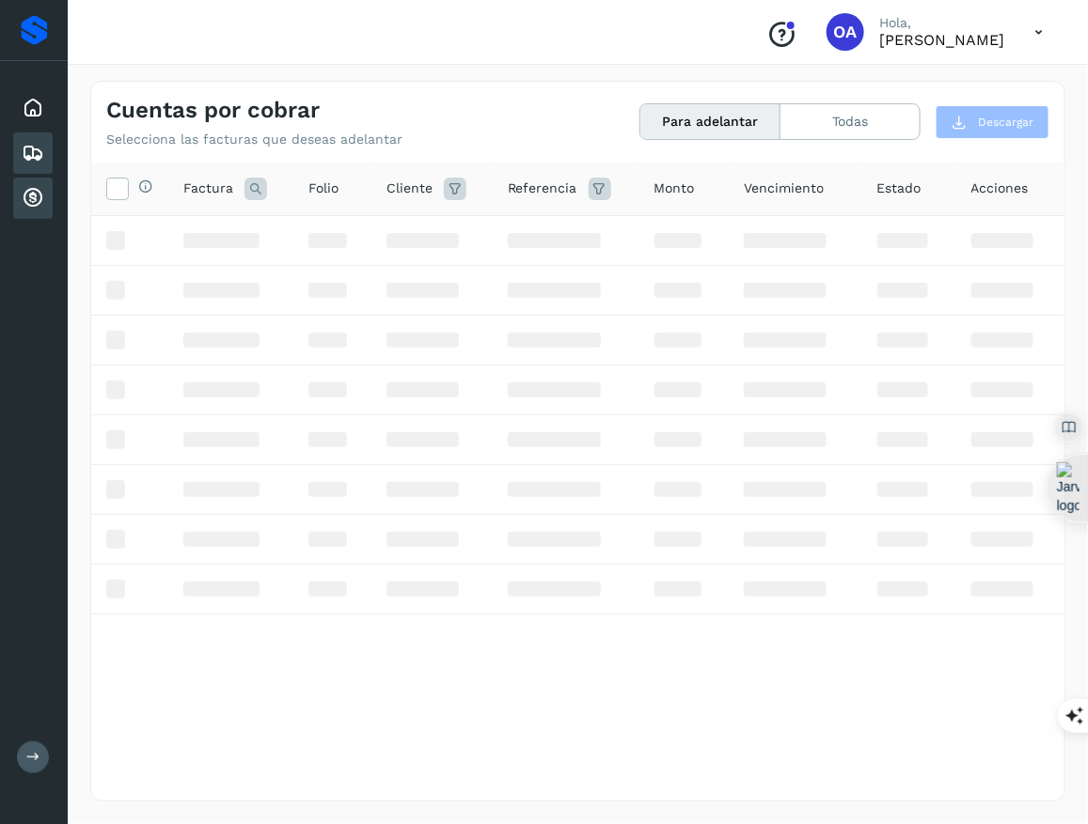
click at [31, 161] on icon at bounding box center [33, 153] width 23 height 23
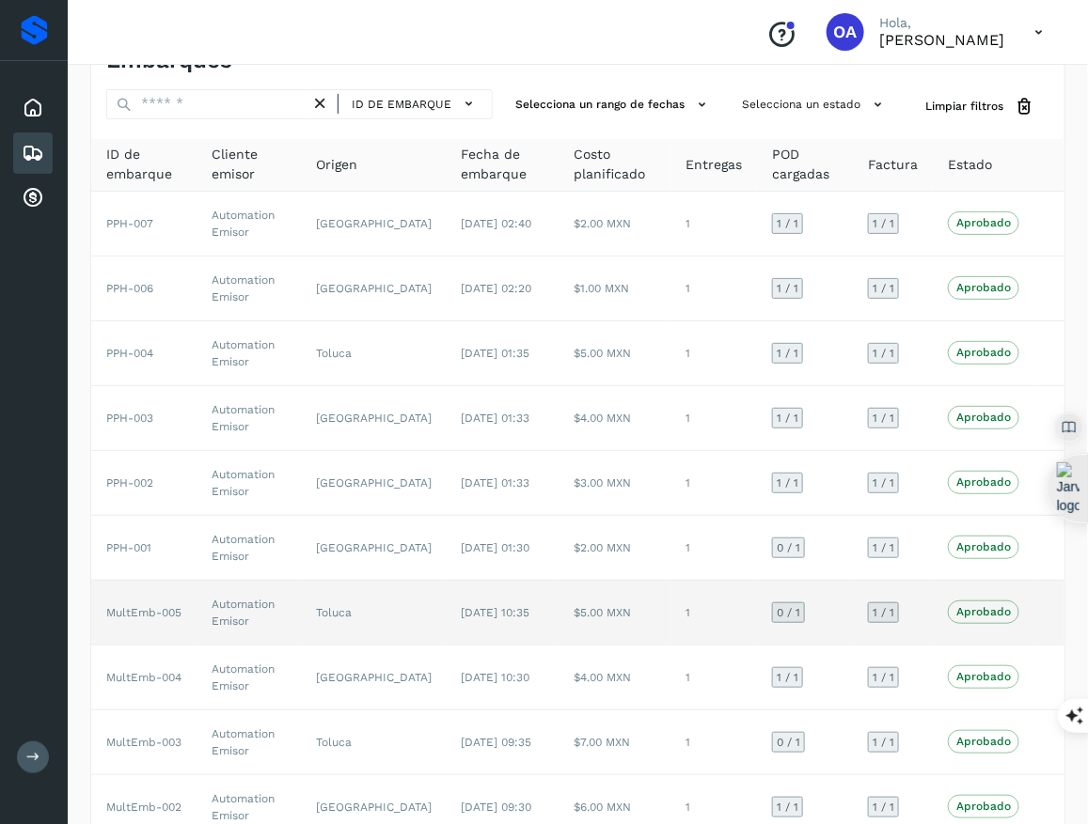
scroll to position [149, 0]
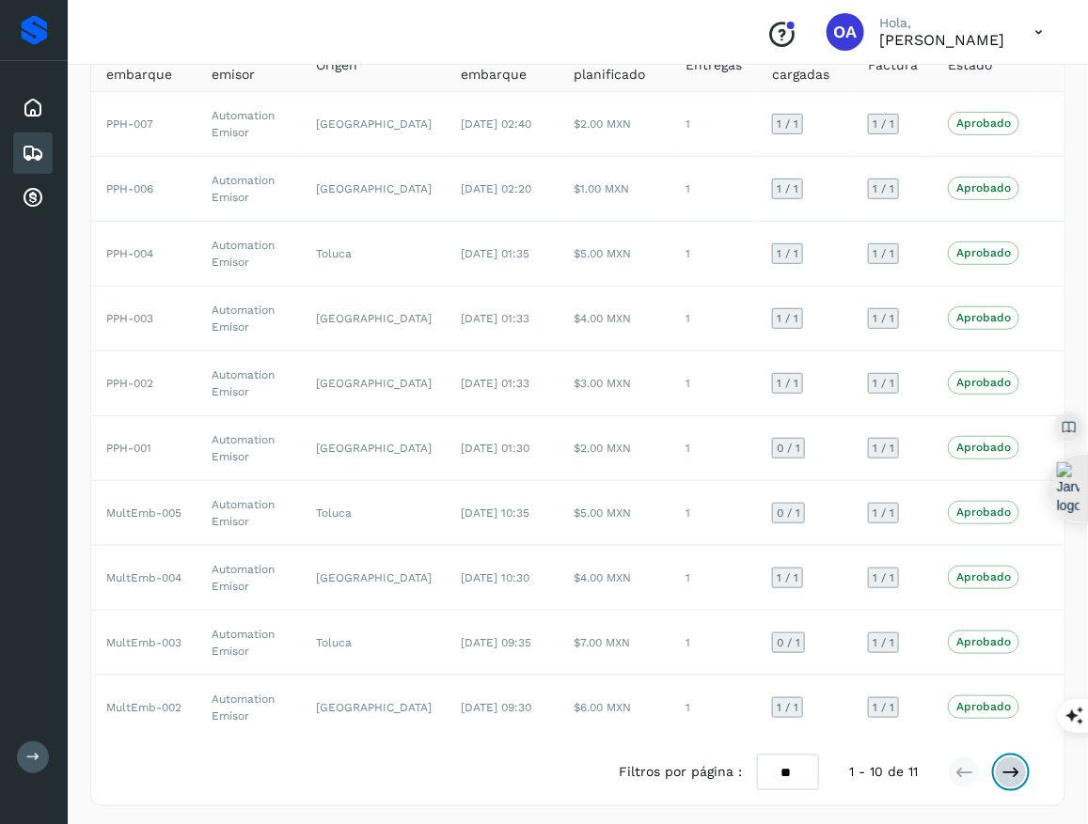
click at [1017, 780] on button at bounding box center [1010, 773] width 32 height 32
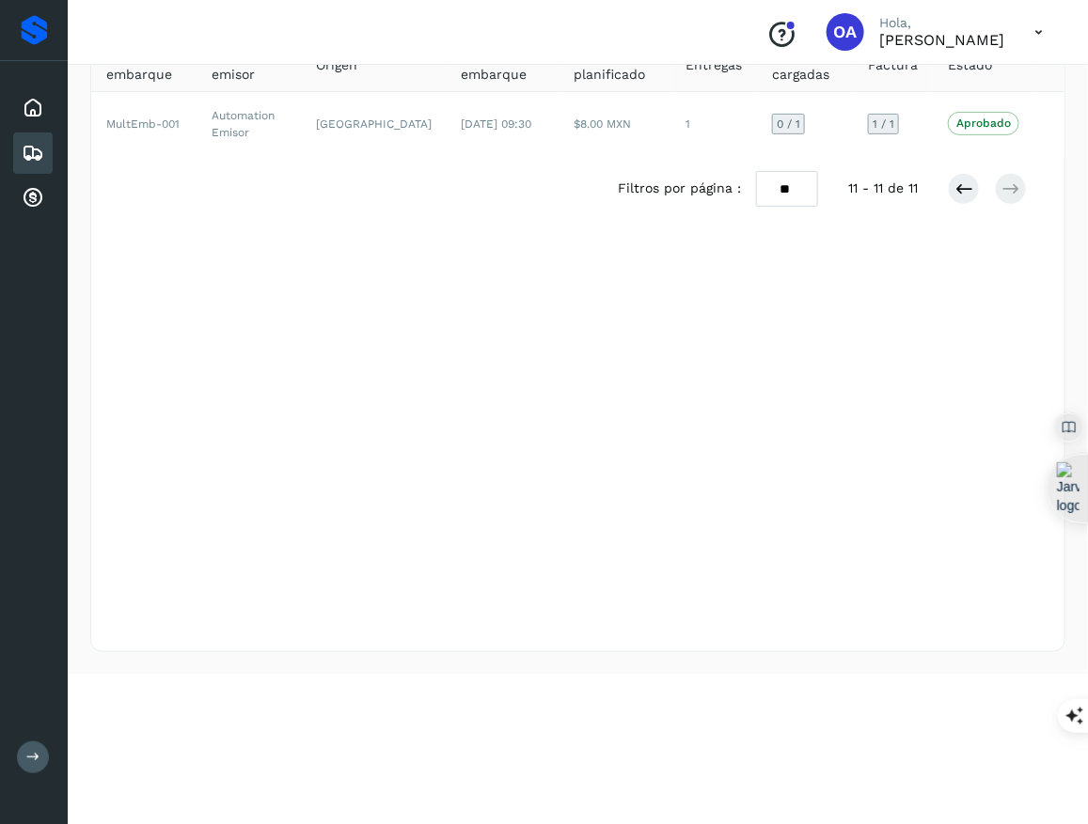
scroll to position [0, 0]
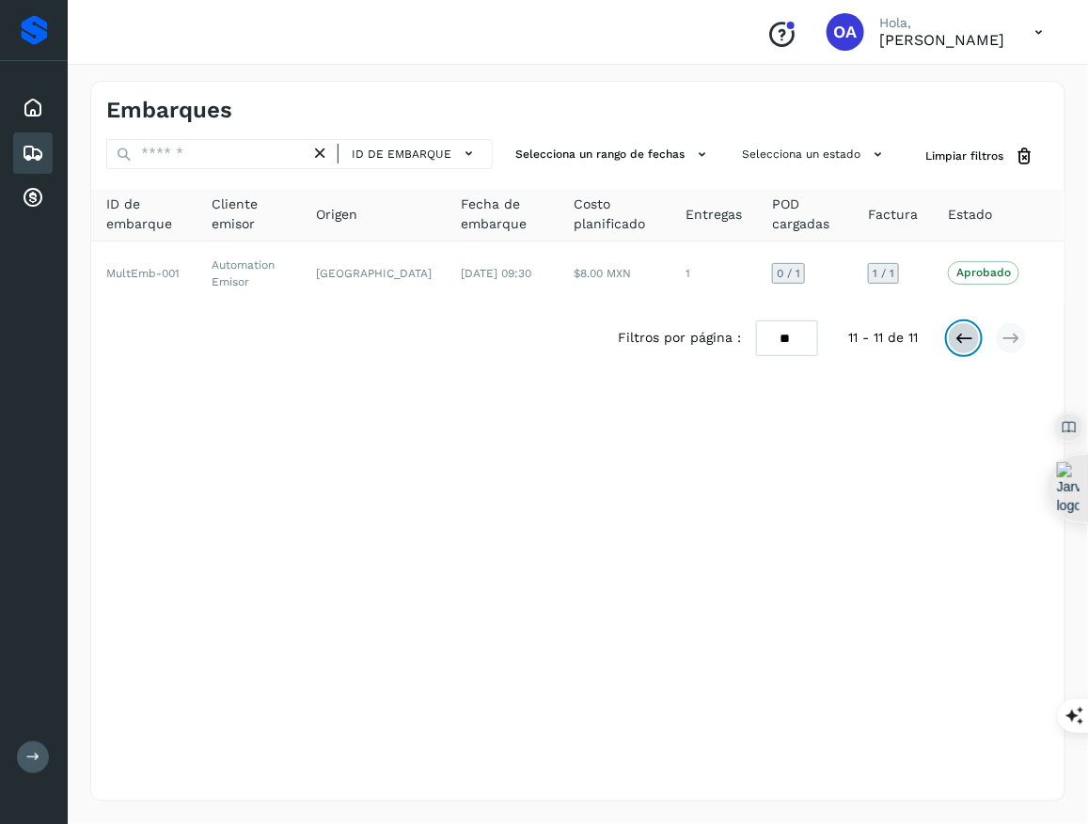
click at [959, 342] on icon at bounding box center [963, 338] width 19 height 19
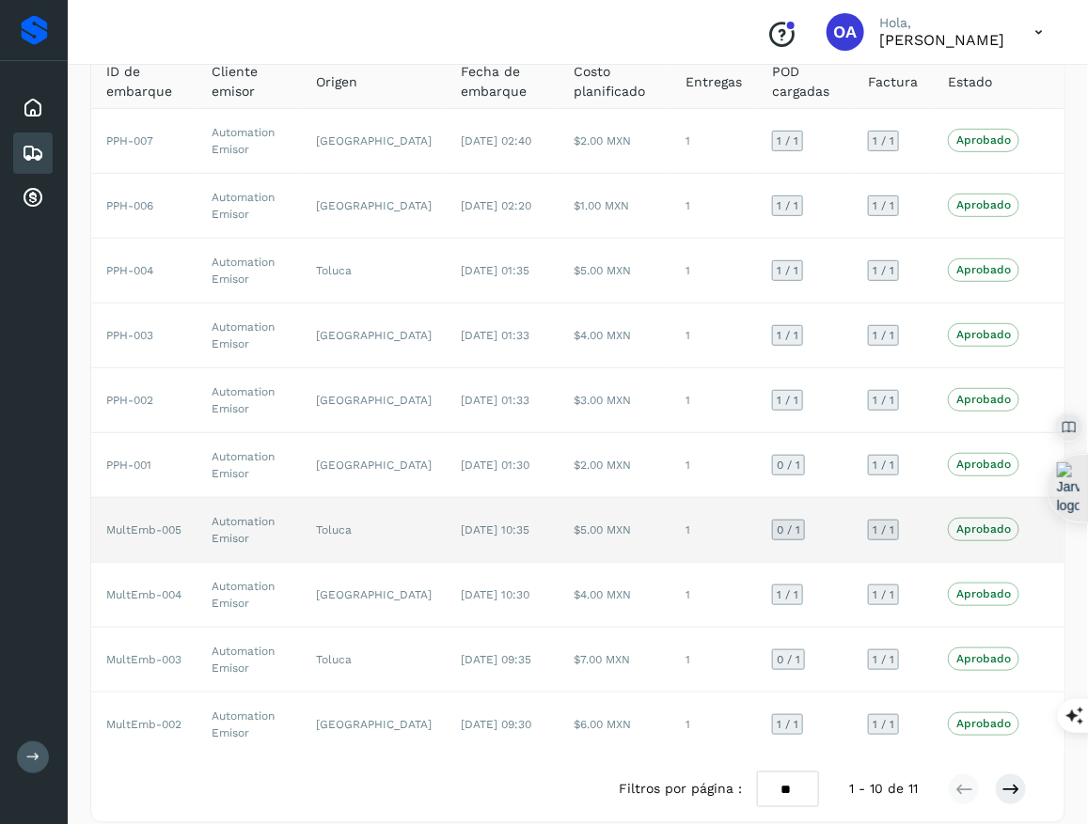
scroll to position [149, 0]
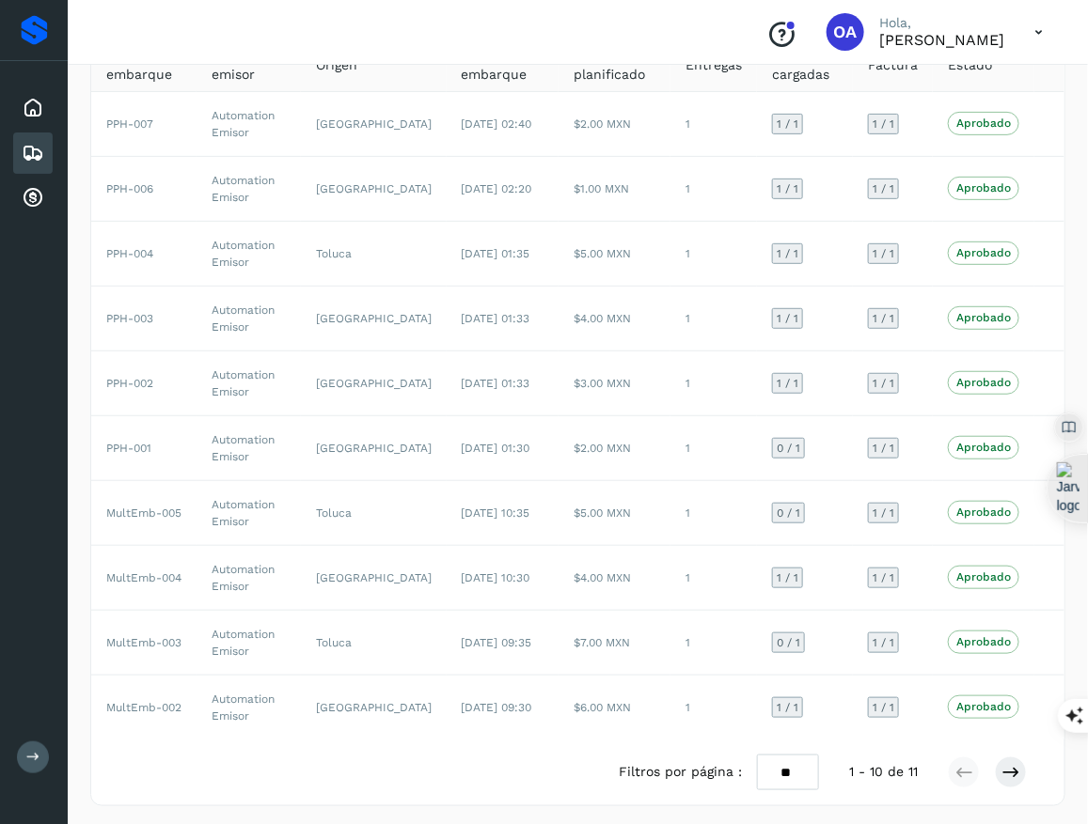
click at [802, 764] on select "** ** **" at bounding box center [788, 773] width 62 height 36
select select "**"
click at [759, 755] on select "** ** **" at bounding box center [788, 773] width 62 height 36
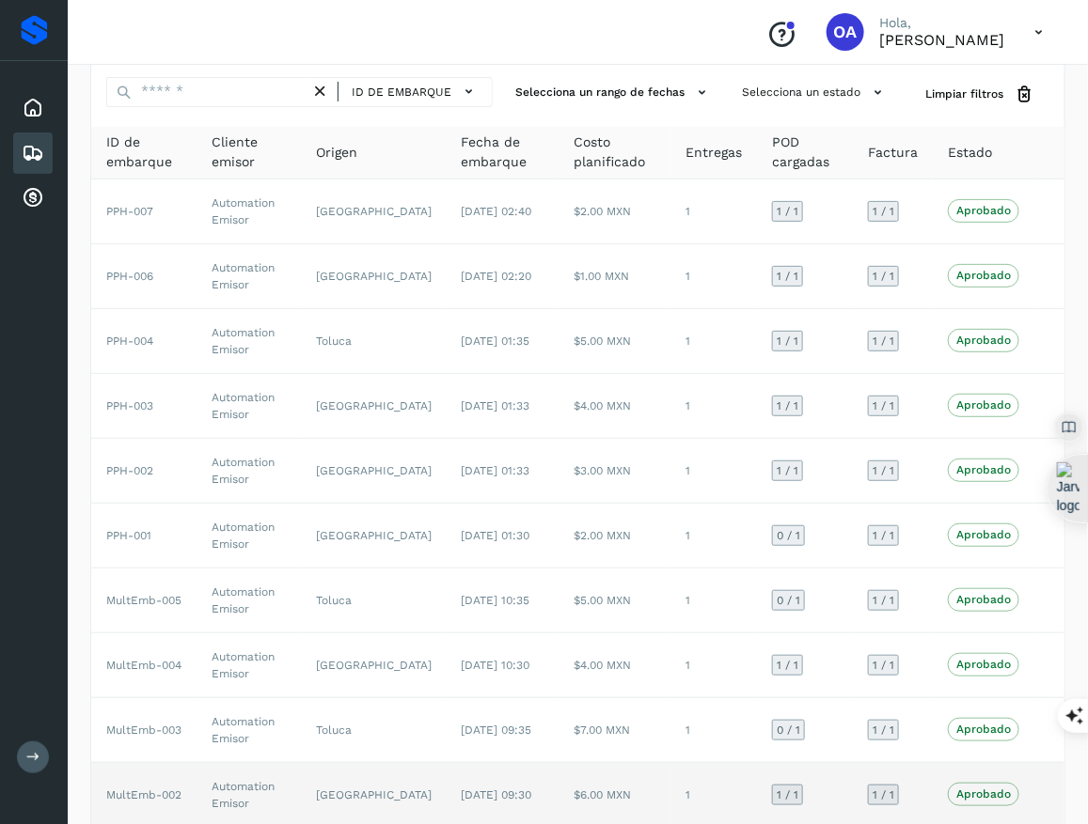
scroll to position [10, 0]
